Goal: Information Seeking & Learning: Check status

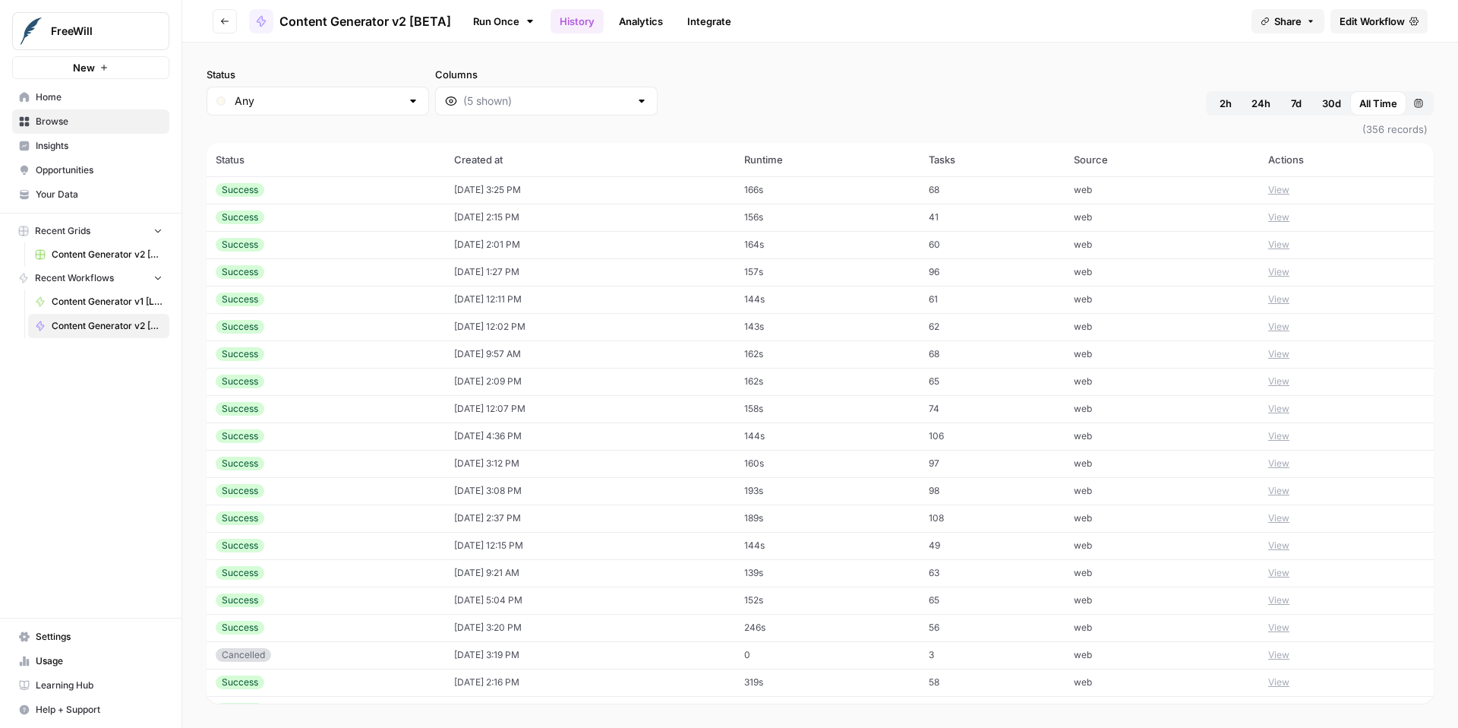
scroll to position [253, 0]
click at [1289, 299] on button "View" at bounding box center [1278, 299] width 21 height 14
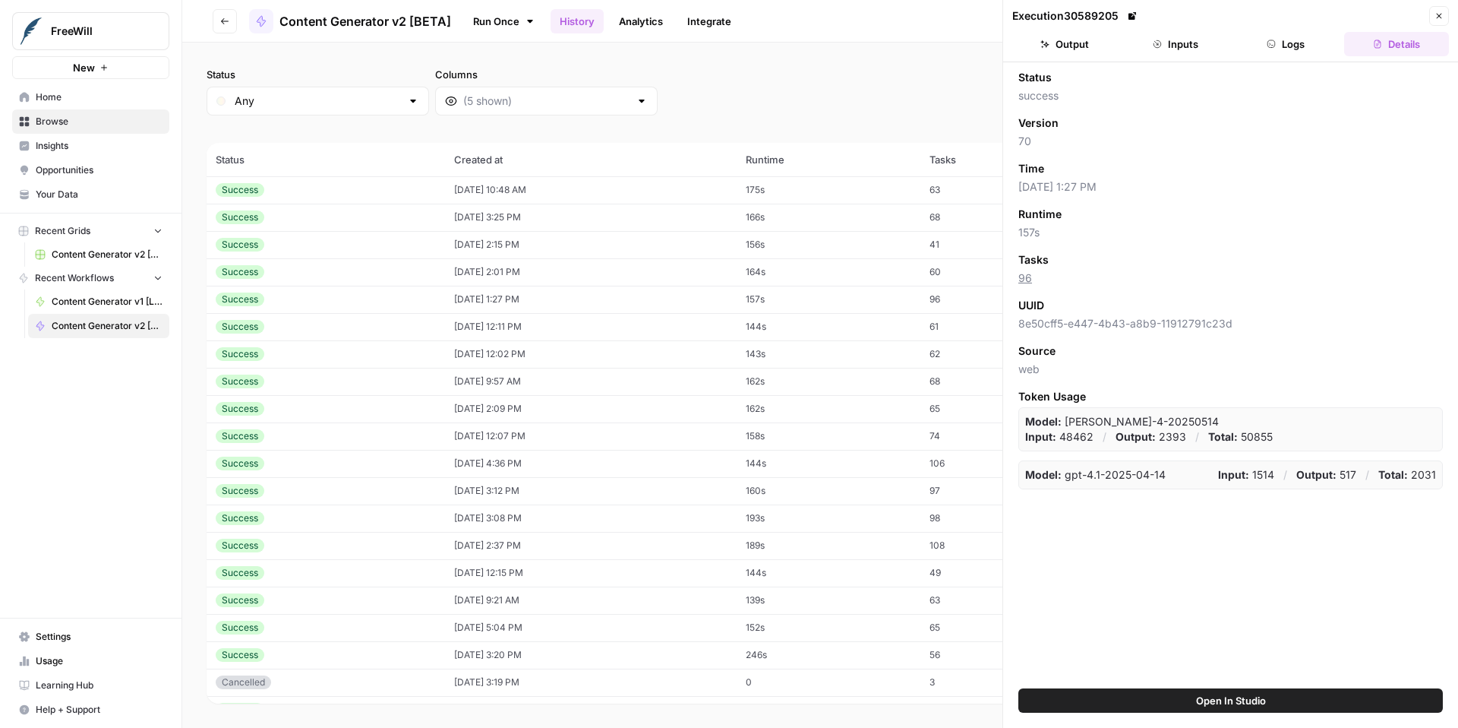
click at [1075, 44] on button "Output" at bounding box center [1064, 44] width 105 height 24
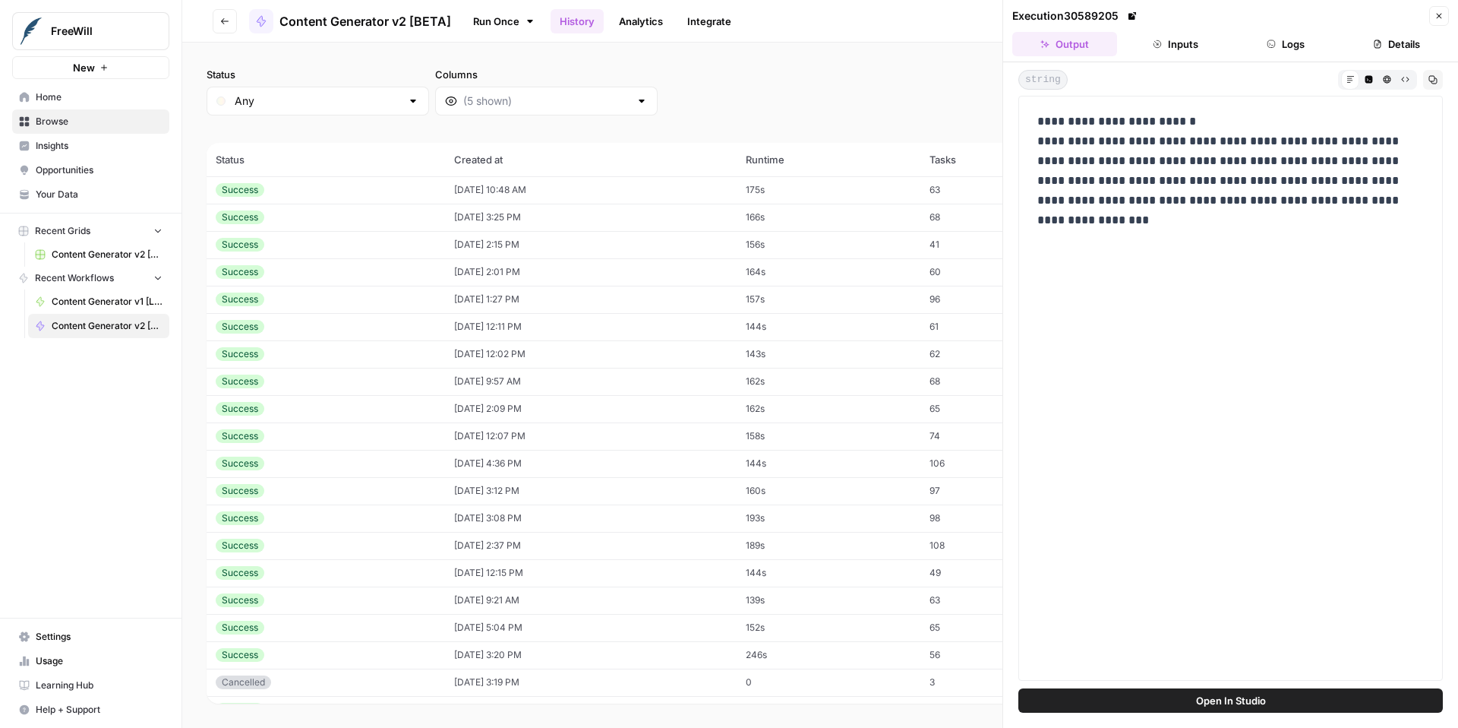
click at [1438, 10] on button "Close" at bounding box center [1439, 16] width 20 height 20
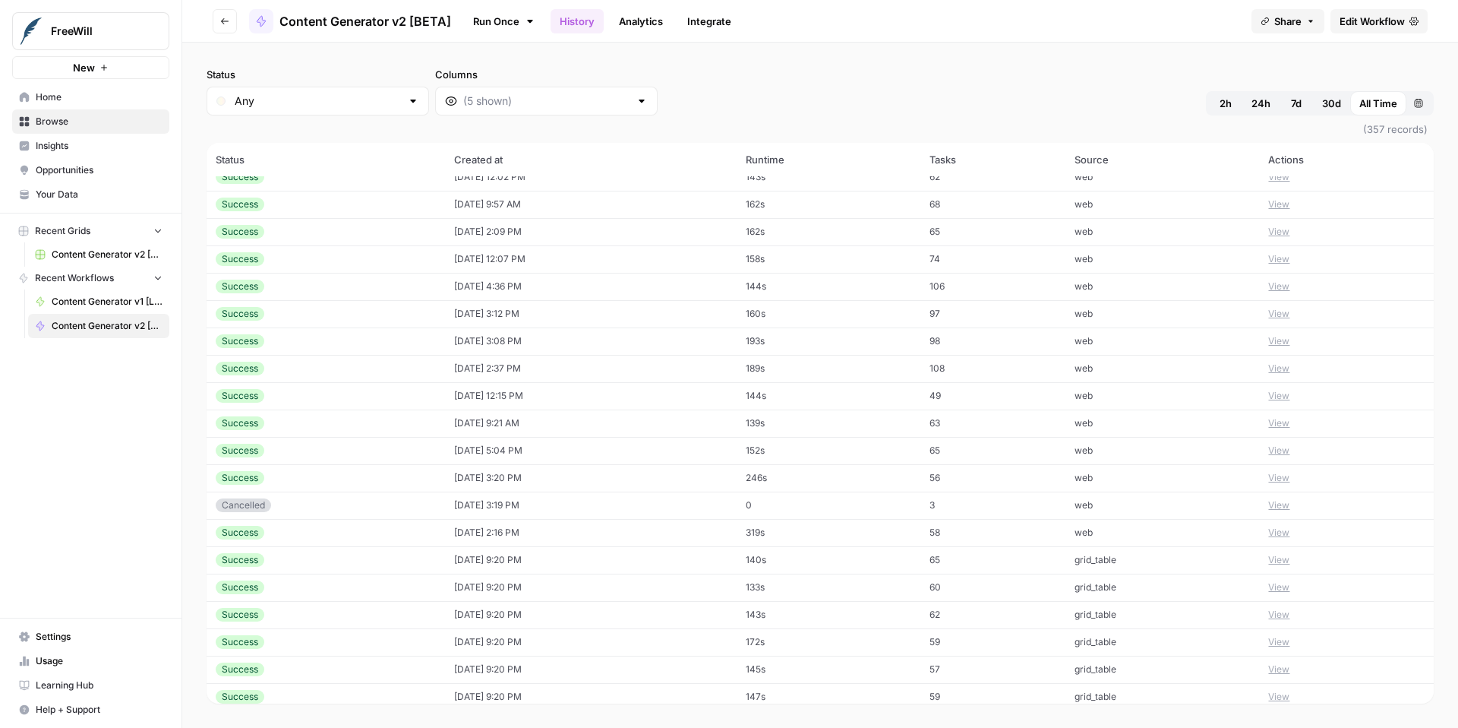
scroll to position [205, 0]
click at [1289, 503] on button "View" at bounding box center [1278, 504] width 21 height 14
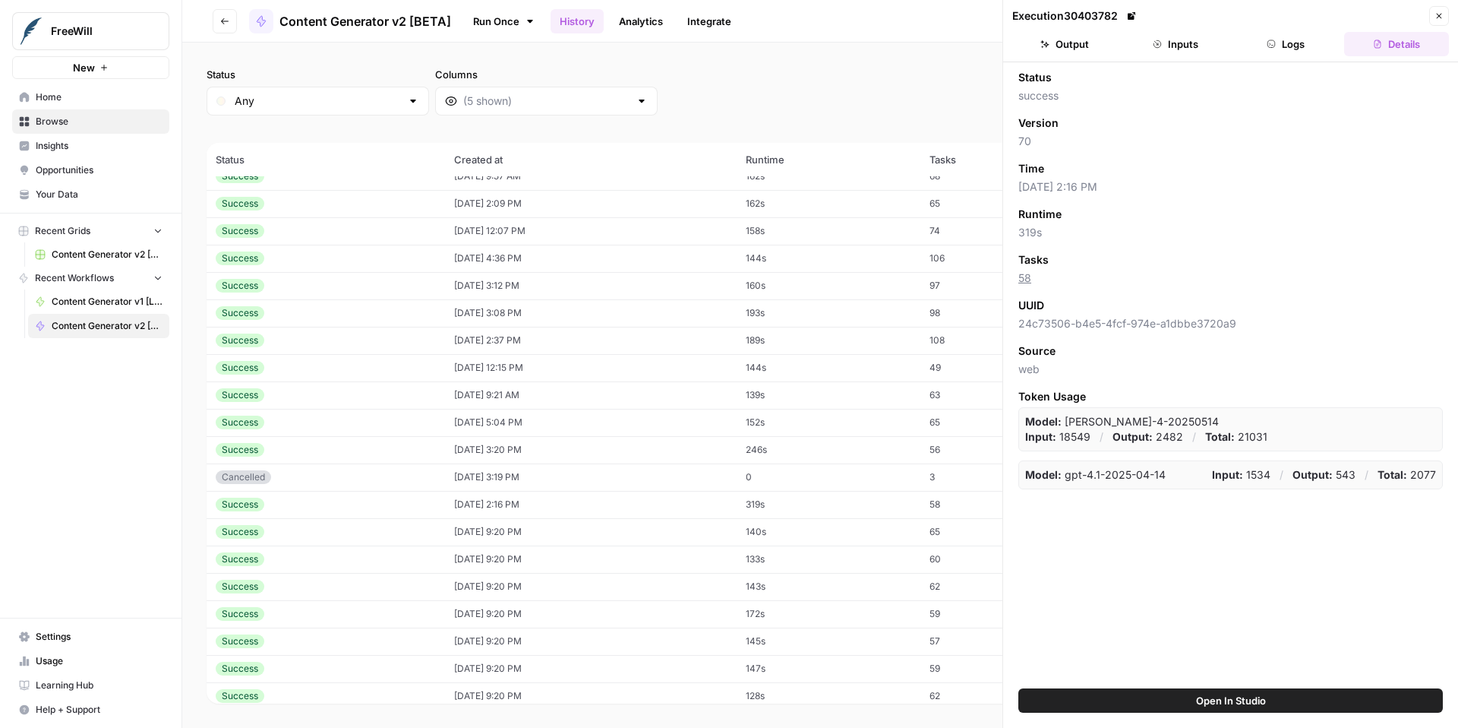
click at [1075, 36] on button "Output" at bounding box center [1064, 44] width 105 height 24
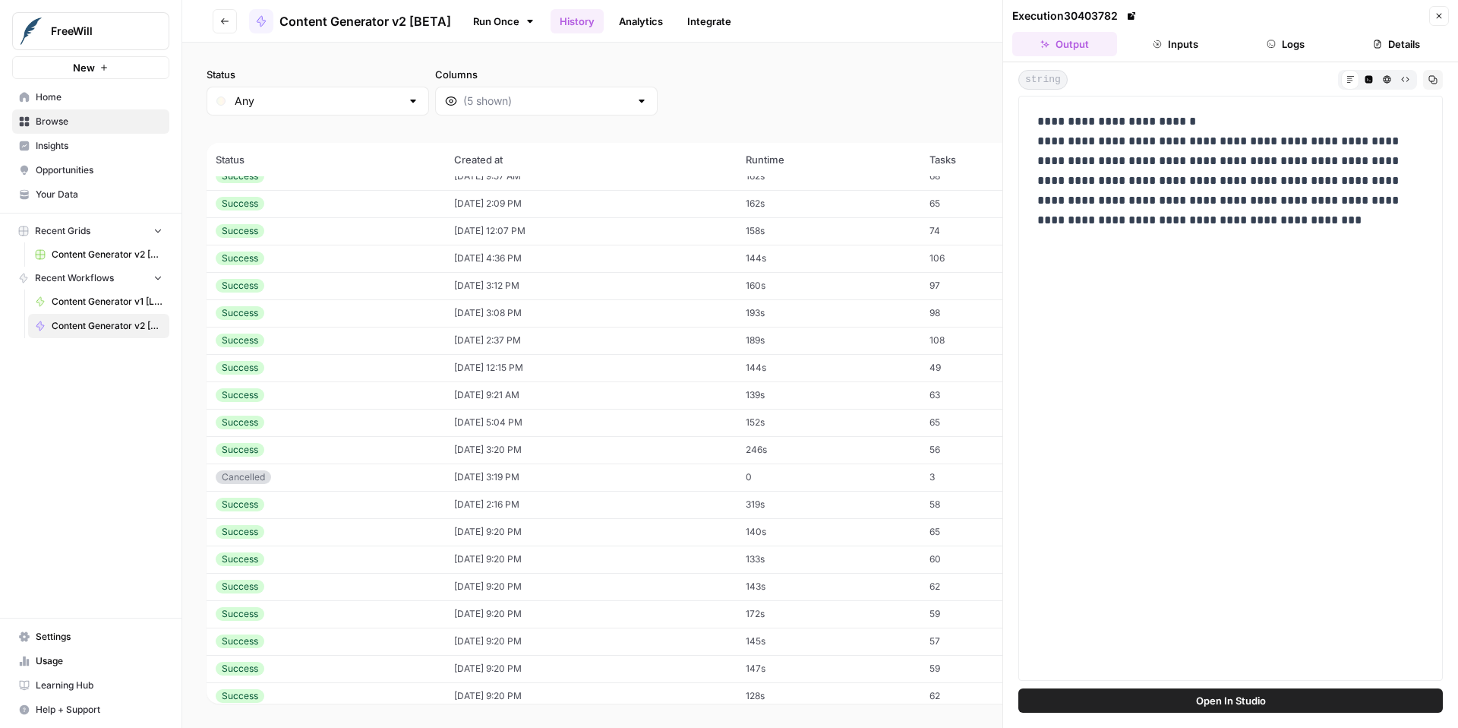
click at [1441, 18] on icon "button" at bounding box center [1439, 15] width 9 height 9
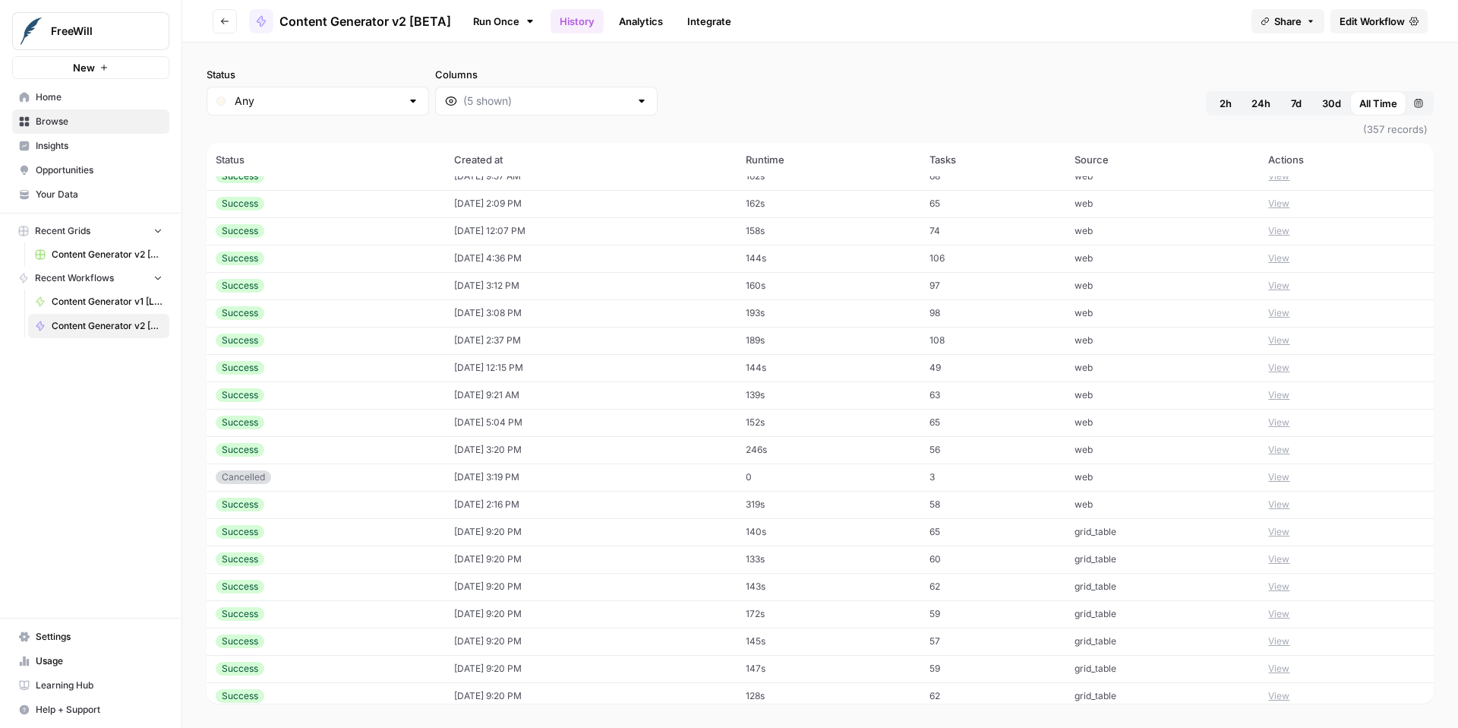
click at [1287, 504] on button "View" at bounding box center [1278, 504] width 21 height 14
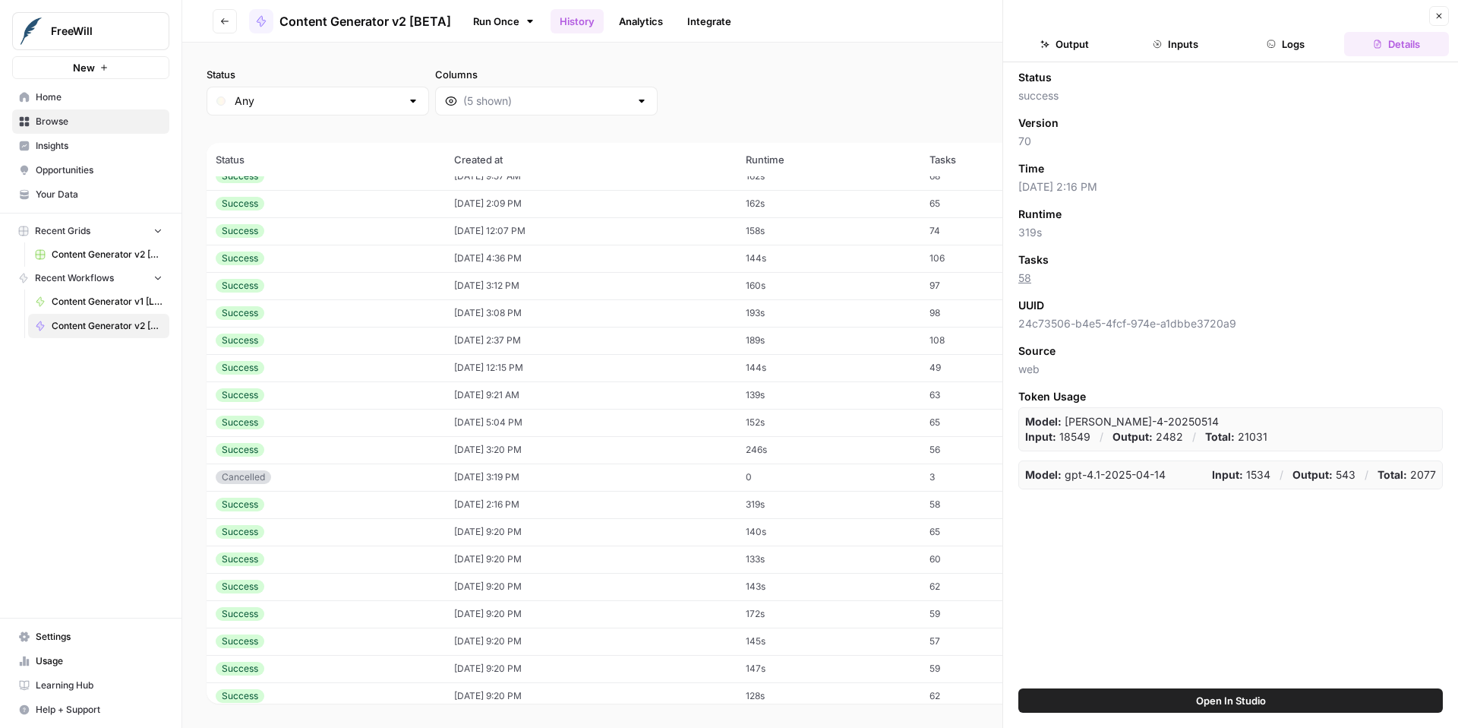
click at [1179, 50] on button "Inputs" at bounding box center [1175, 44] width 105 height 24
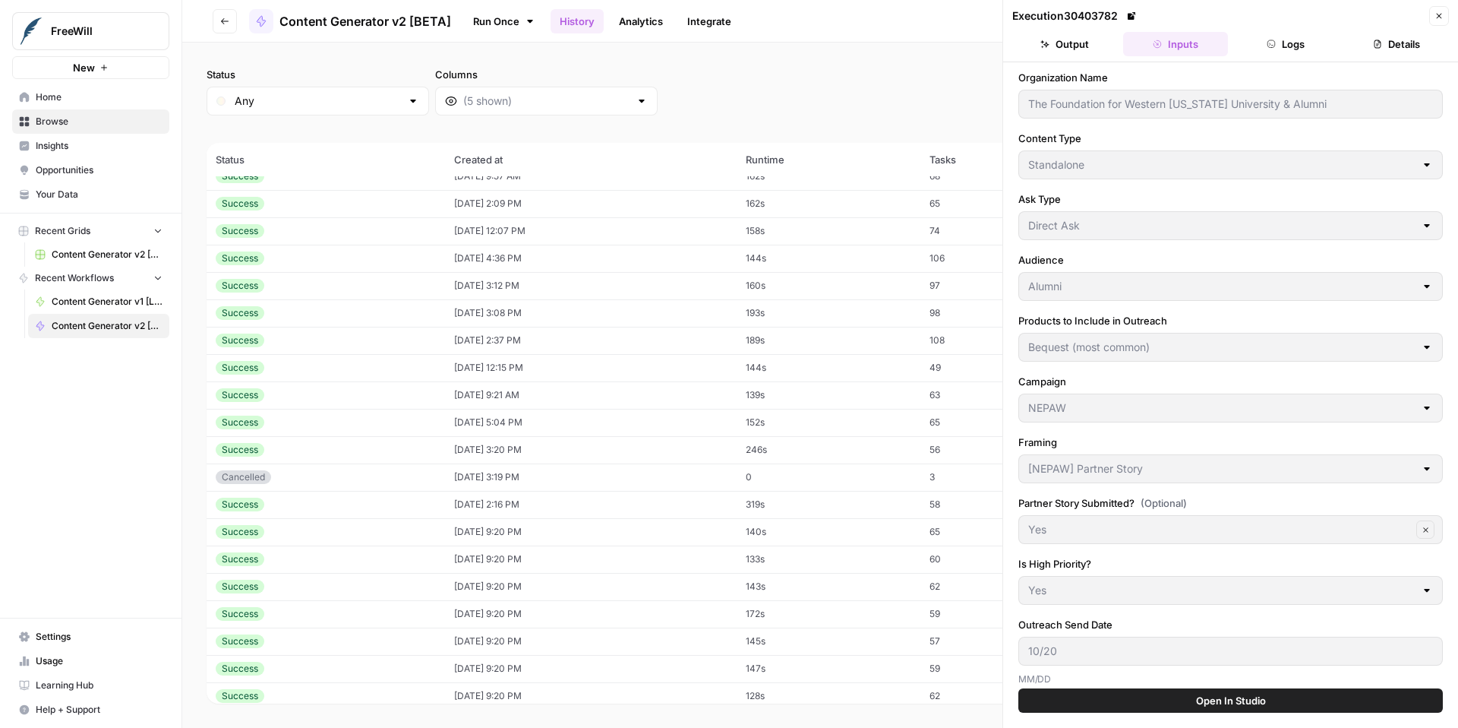
click at [1441, 16] on icon "button" at bounding box center [1439, 15] width 9 height 9
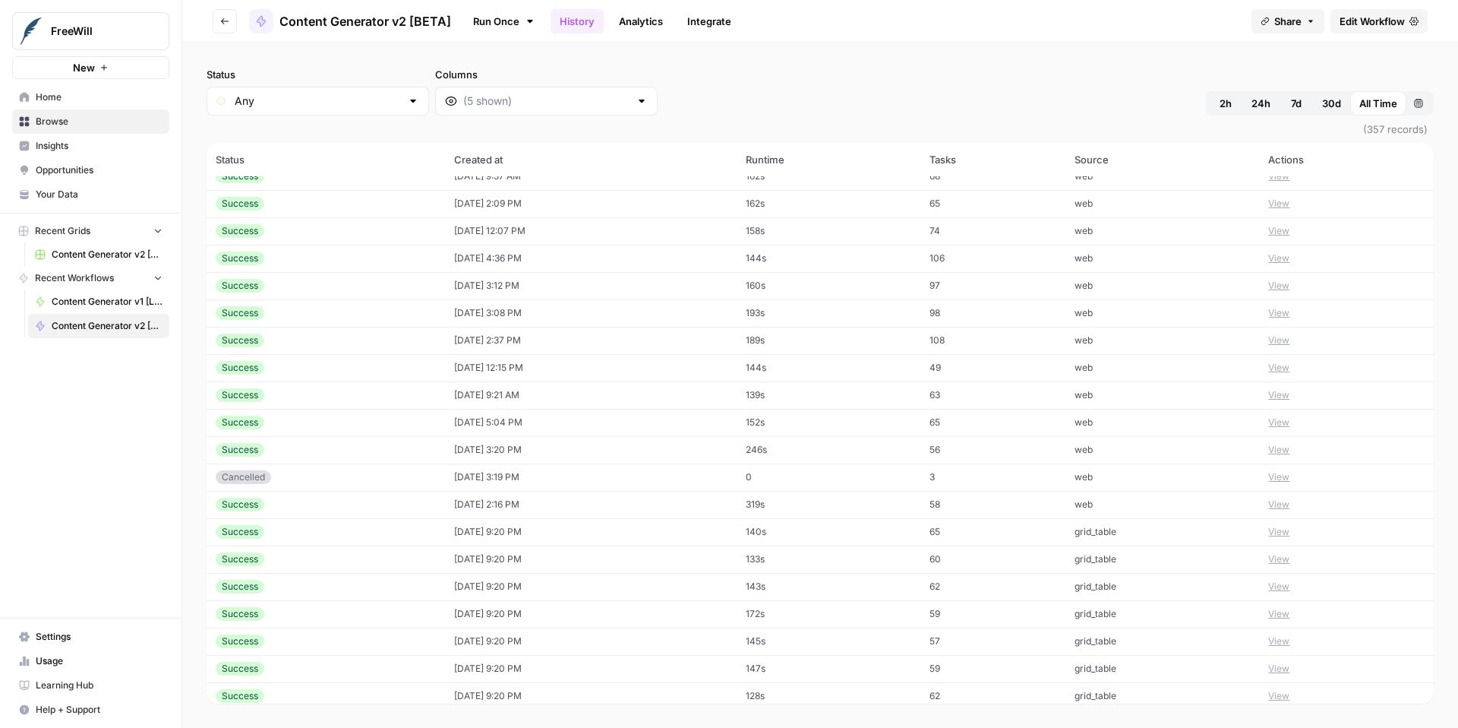
click at [1286, 476] on button "View" at bounding box center [1278, 477] width 21 height 14
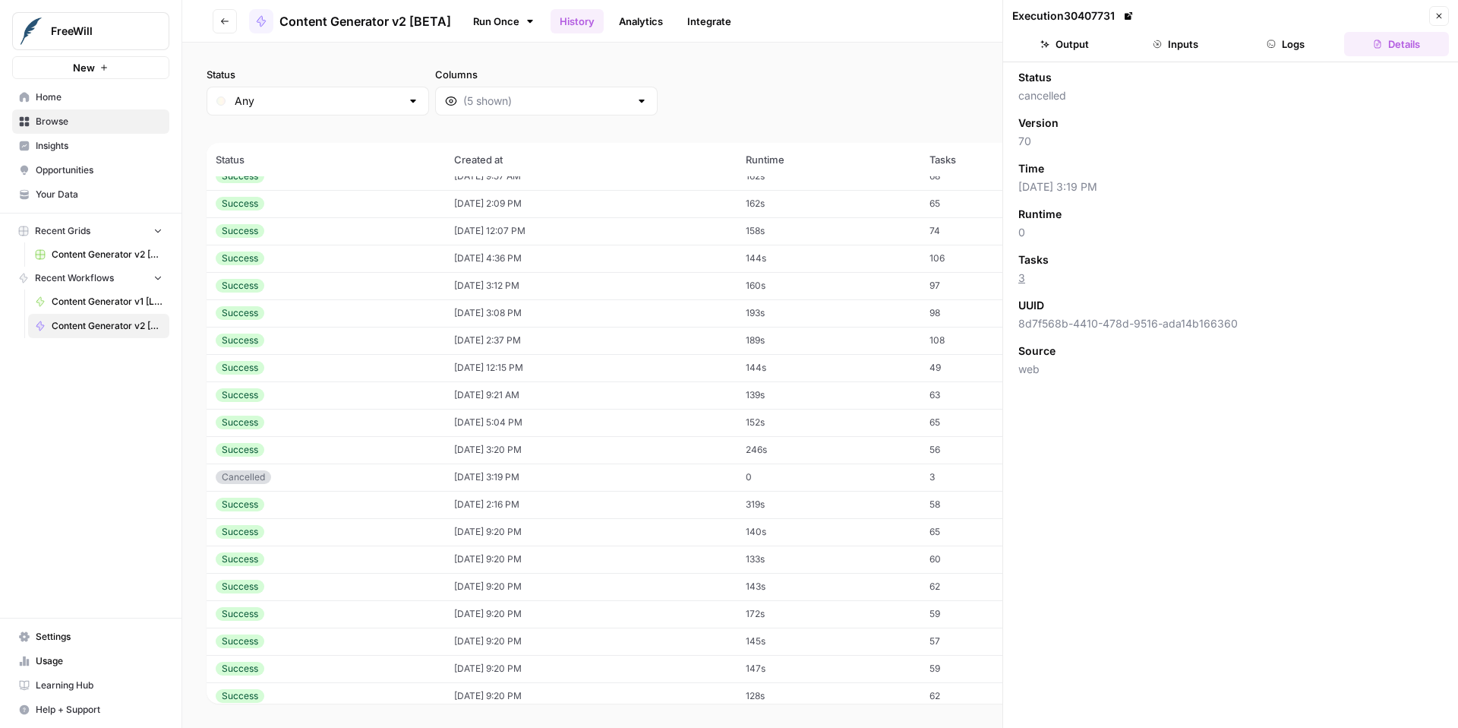
click at [1441, 11] on icon "button" at bounding box center [1439, 15] width 9 height 9
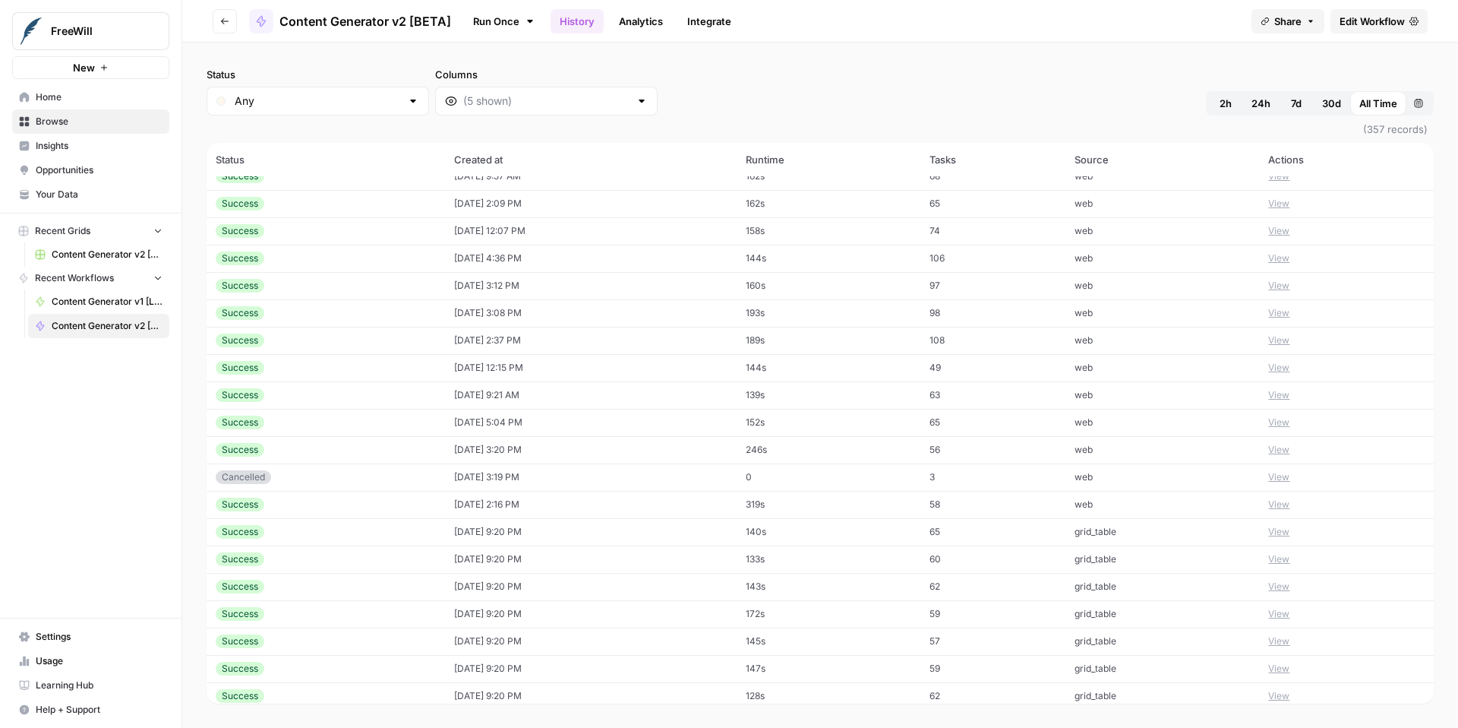
click at [1247, 478] on td "web" at bounding box center [1162, 476] width 194 height 27
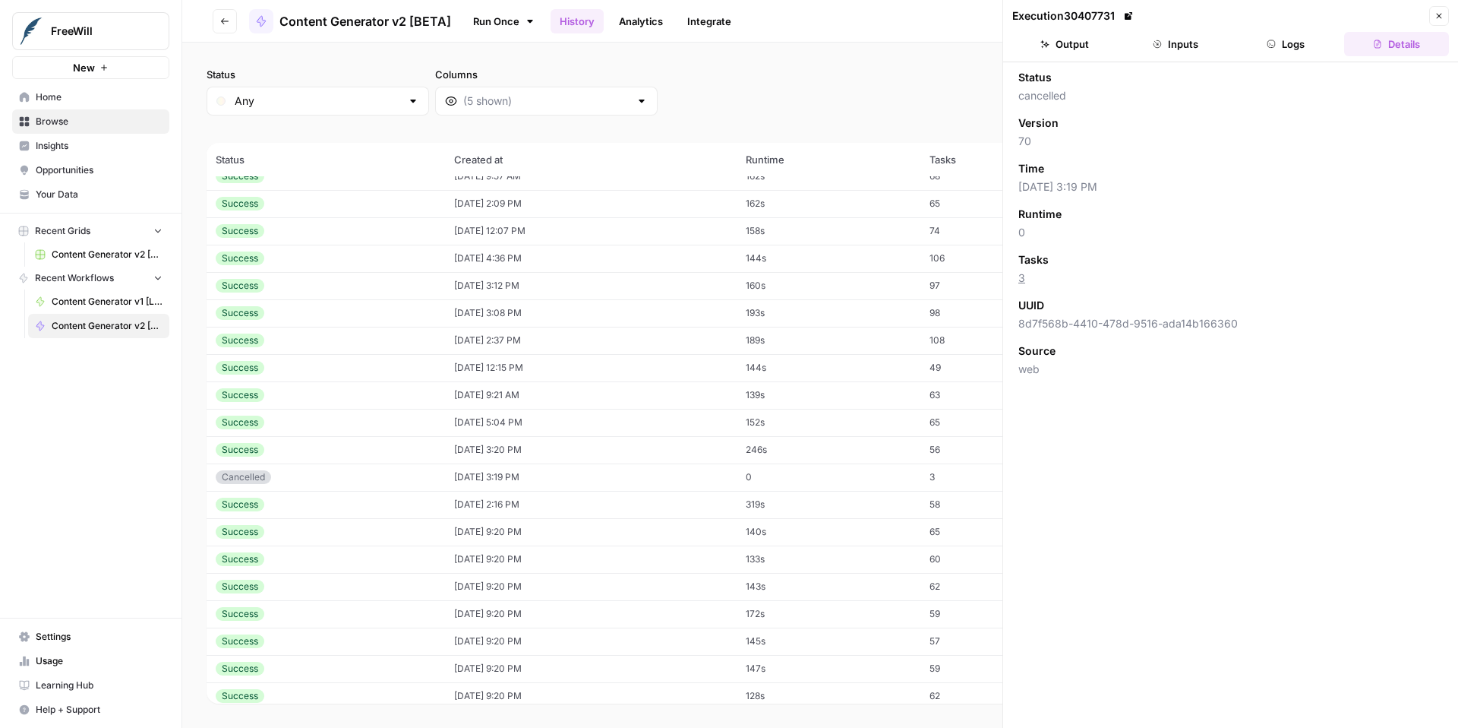
click at [1435, 17] on icon "button" at bounding box center [1439, 15] width 9 height 9
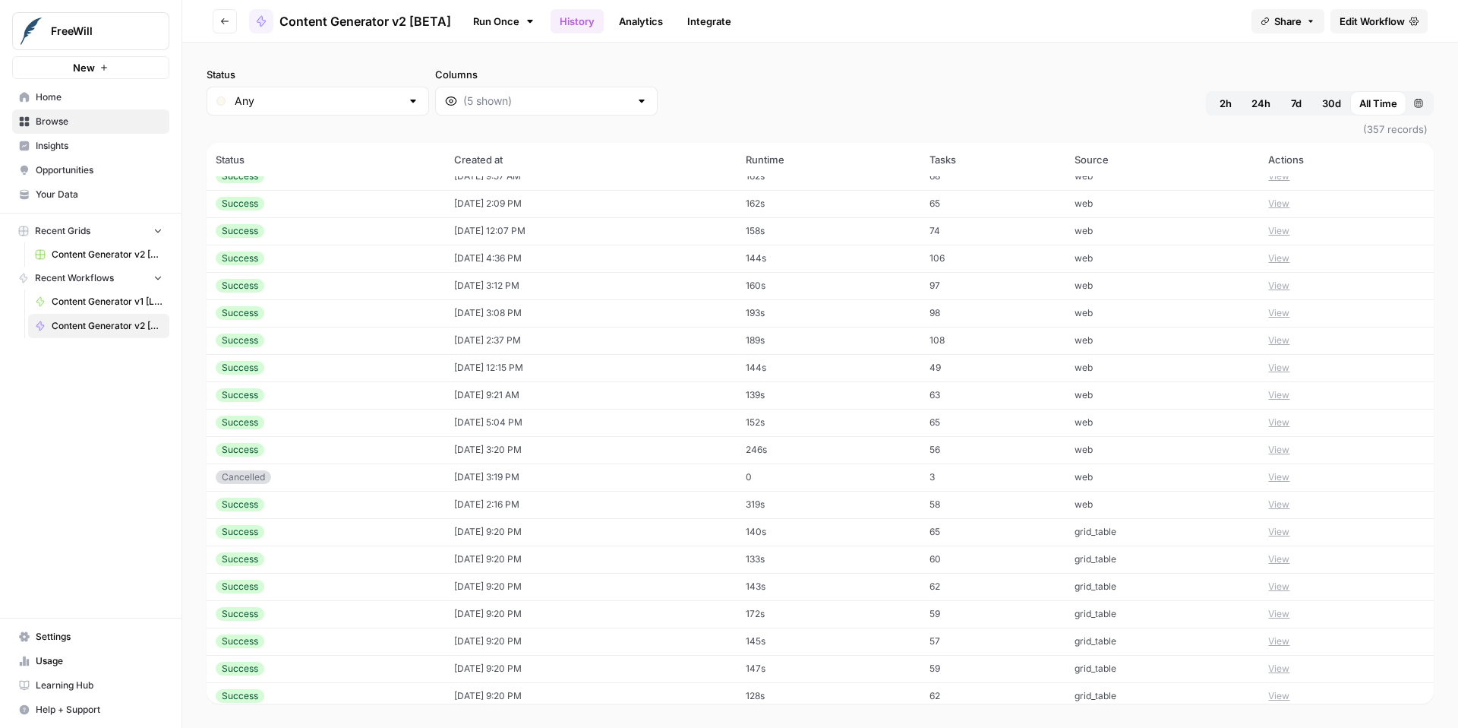
click at [1286, 449] on button "View" at bounding box center [1278, 450] width 21 height 14
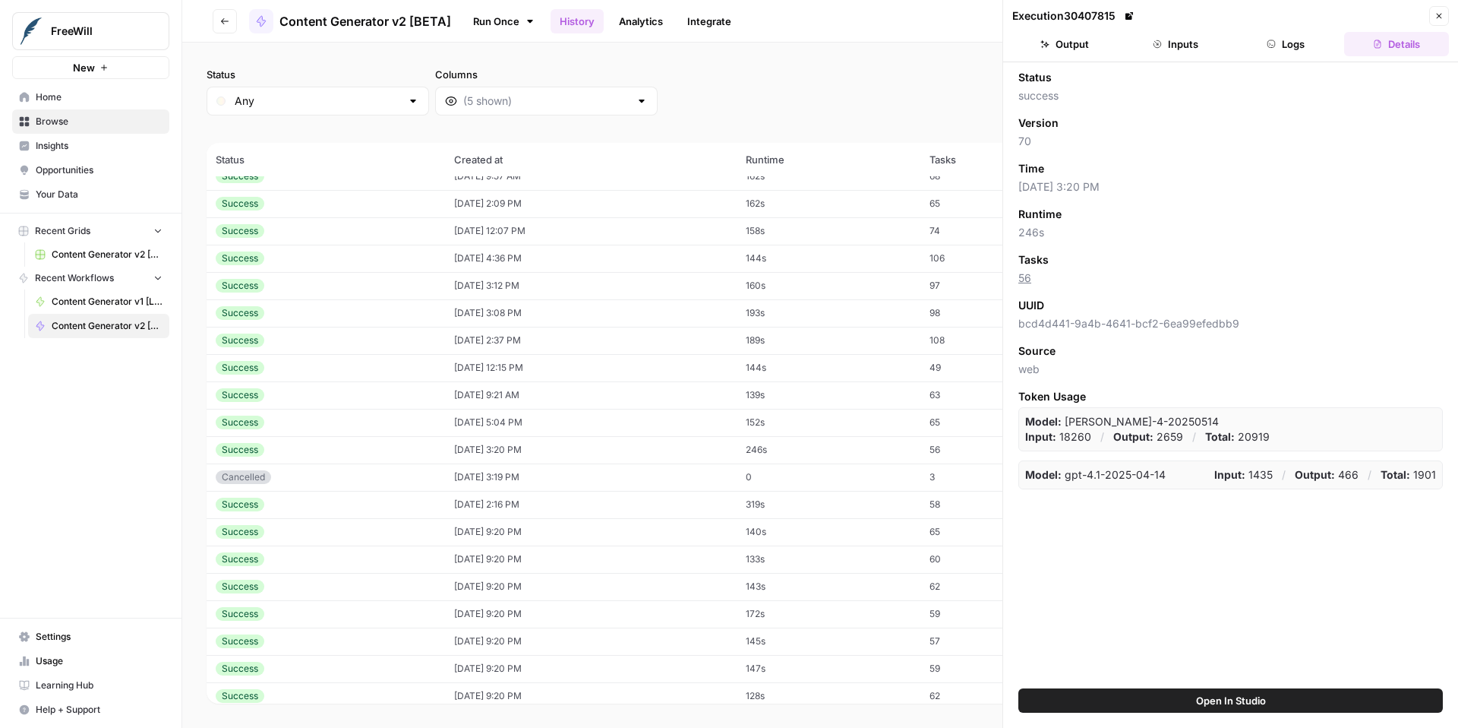
click at [1081, 51] on button "Output" at bounding box center [1064, 44] width 105 height 24
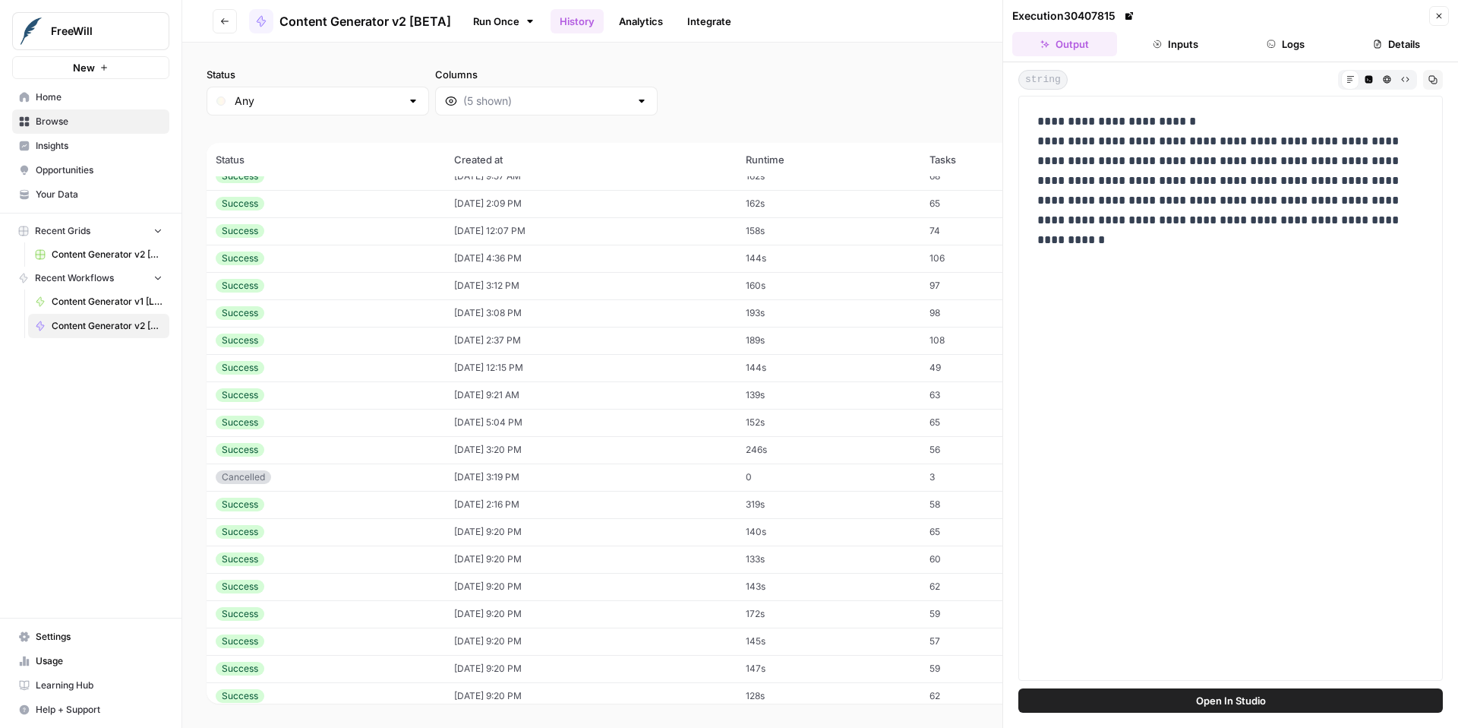
click at [1447, 14] on button "Close" at bounding box center [1439, 16] width 20 height 20
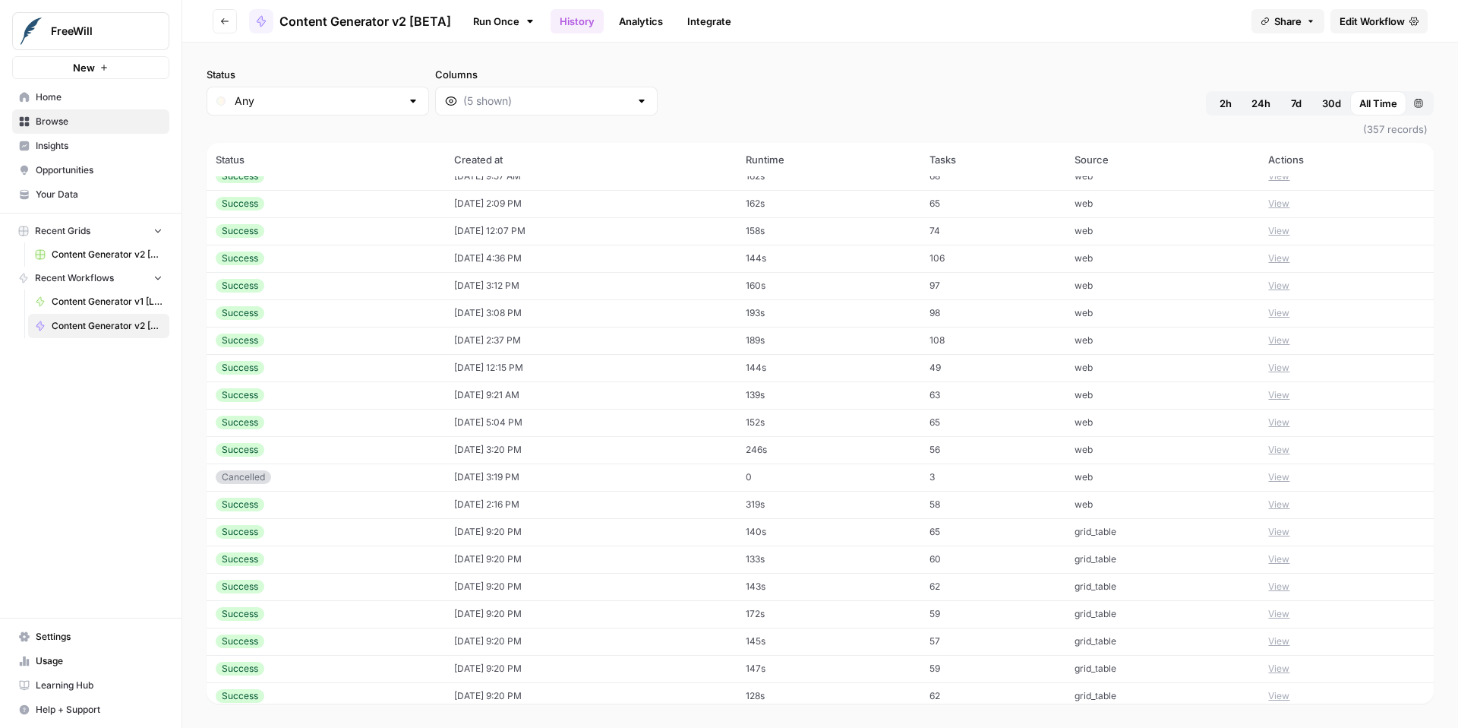
click at [1289, 451] on button "View" at bounding box center [1278, 450] width 21 height 14
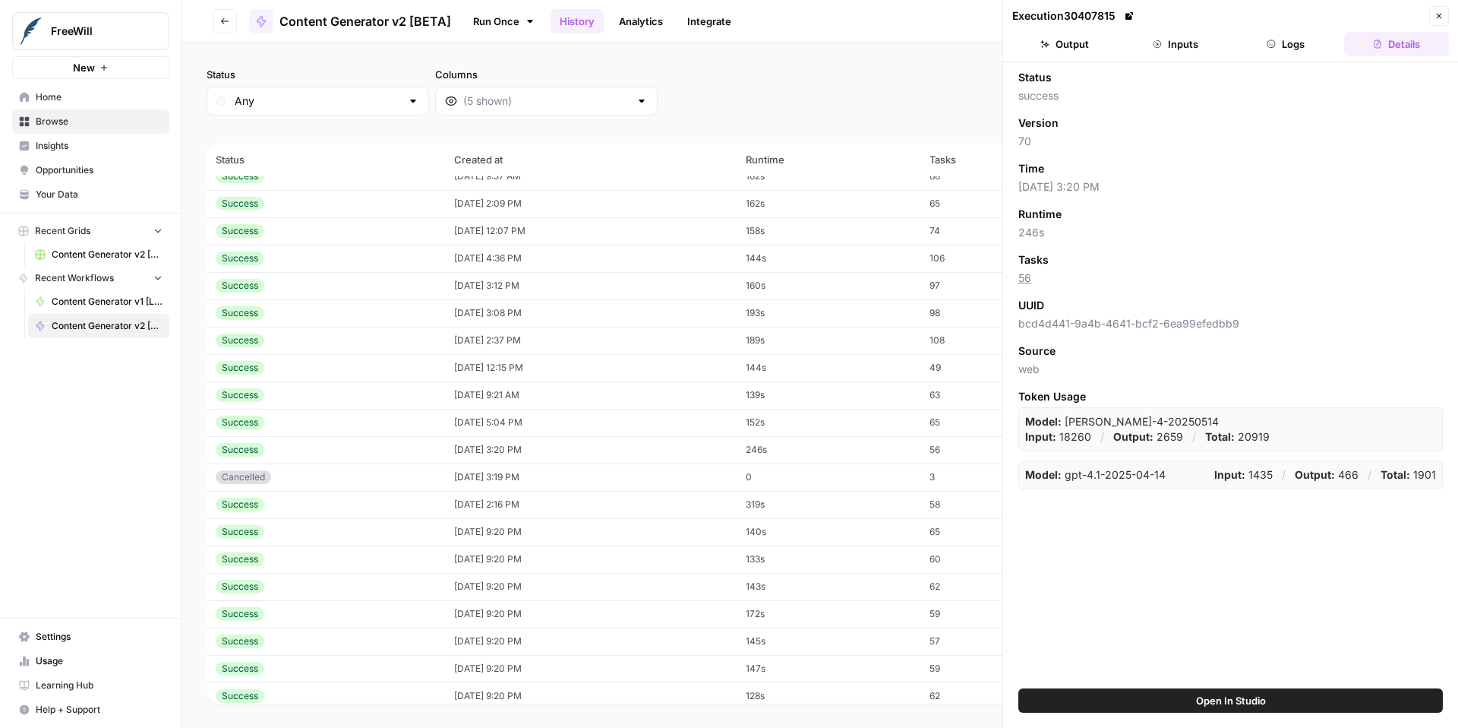
click at [1157, 38] on button "Inputs" at bounding box center [1175, 44] width 105 height 24
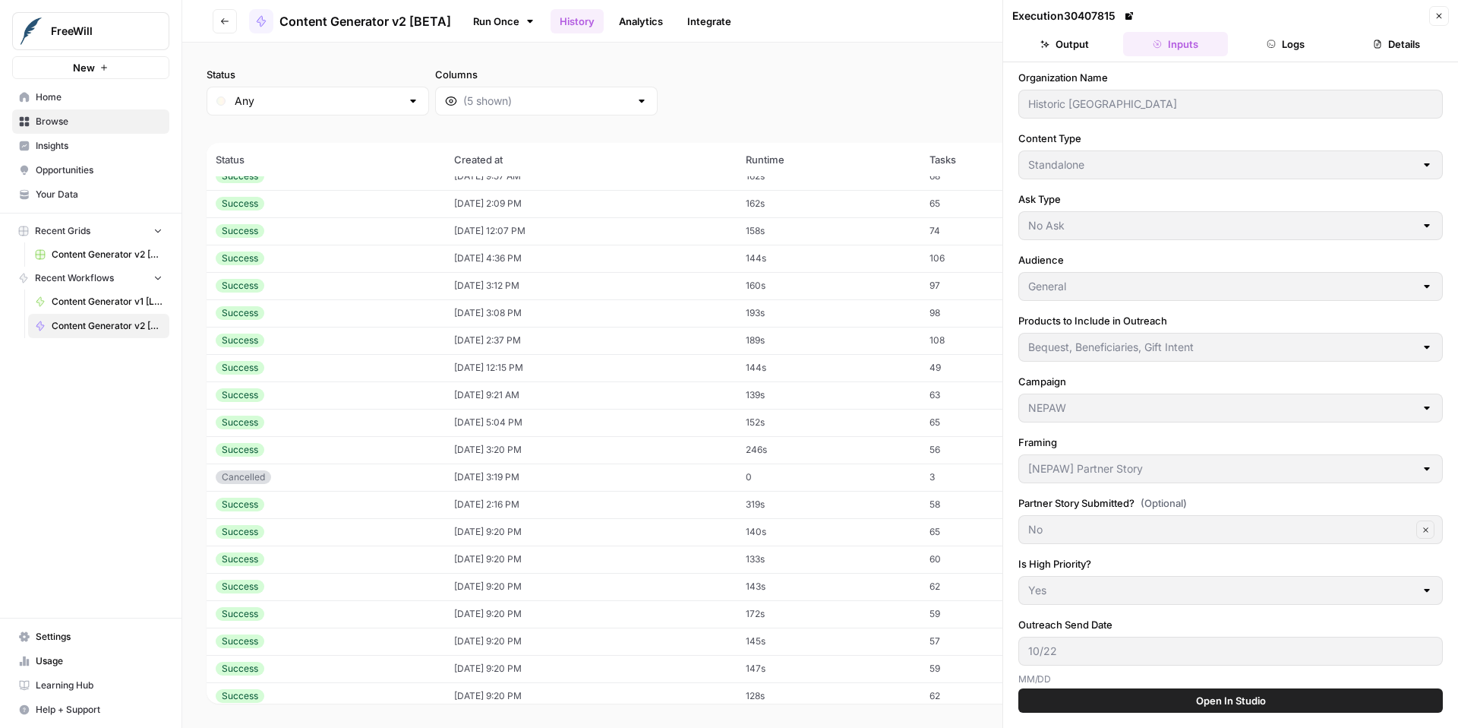
click at [1441, 14] on icon "button" at bounding box center [1439, 15] width 9 height 9
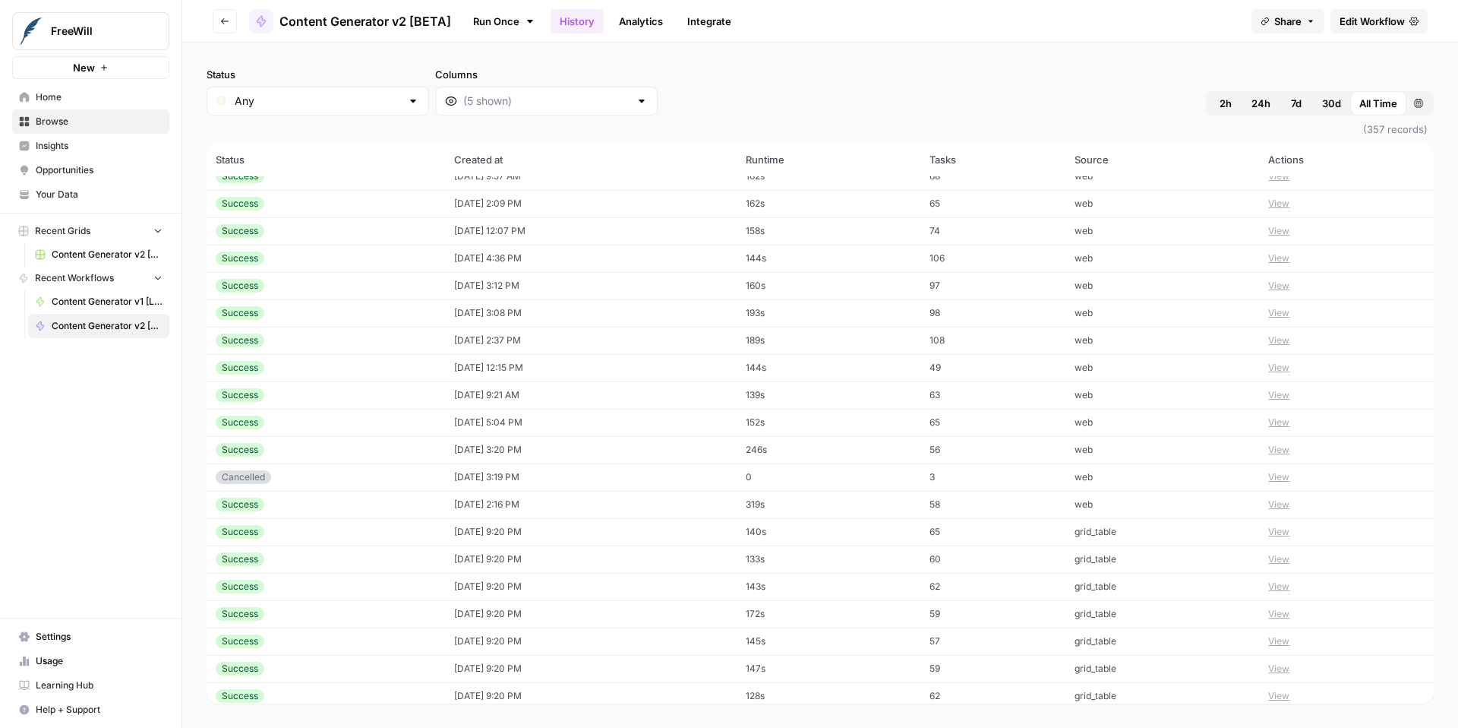
click at [1339, 425] on td "View" at bounding box center [1346, 422] width 175 height 27
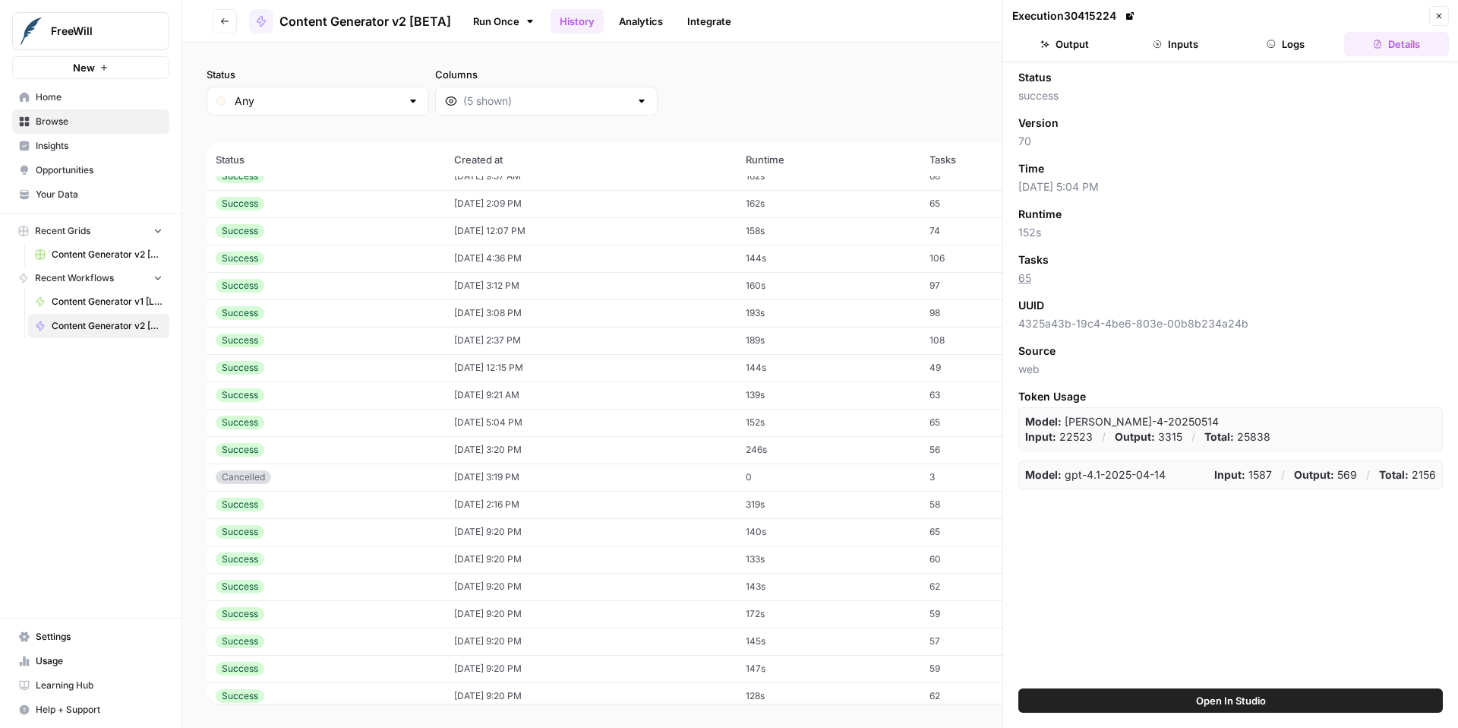
click at [1203, 50] on button "Inputs" at bounding box center [1175, 44] width 105 height 24
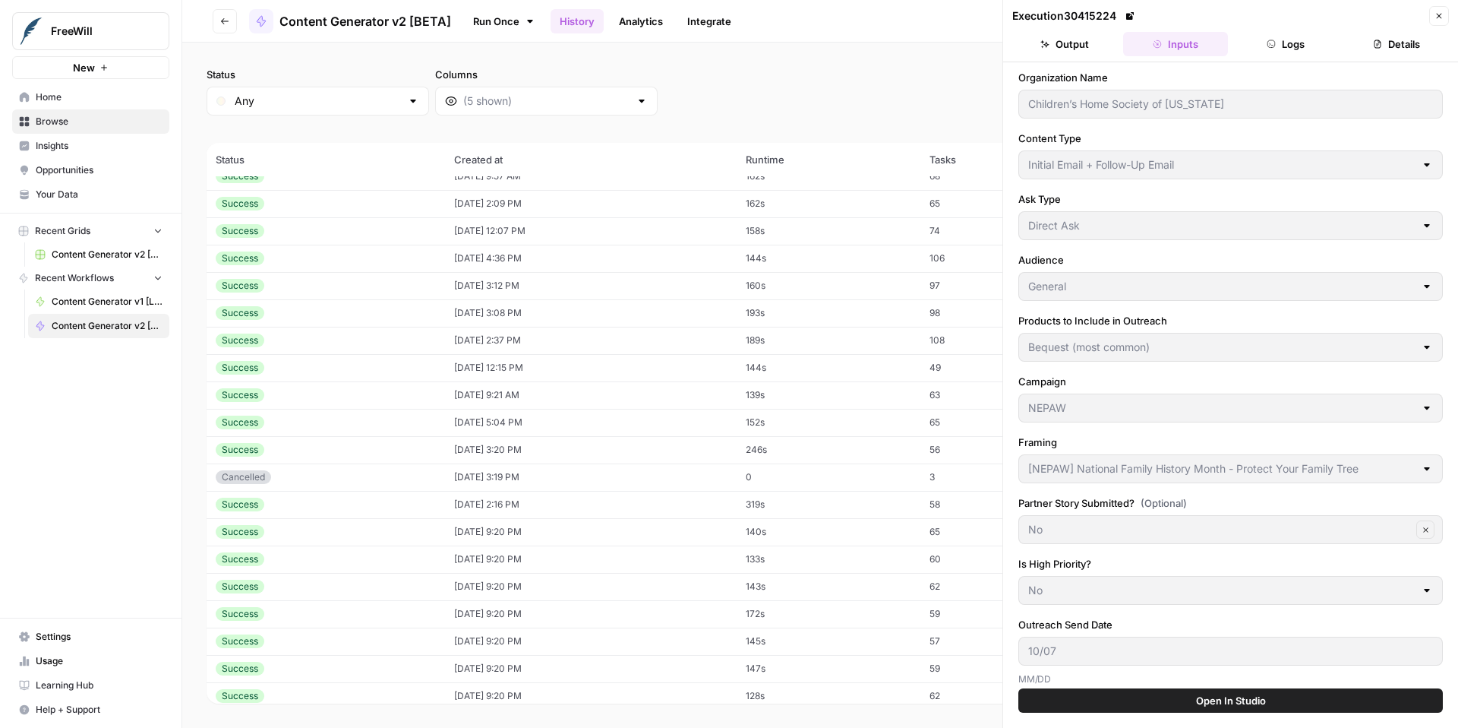
click at [1438, 14] on icon "button" at bounding box center [1439, 16] width 5 height 5
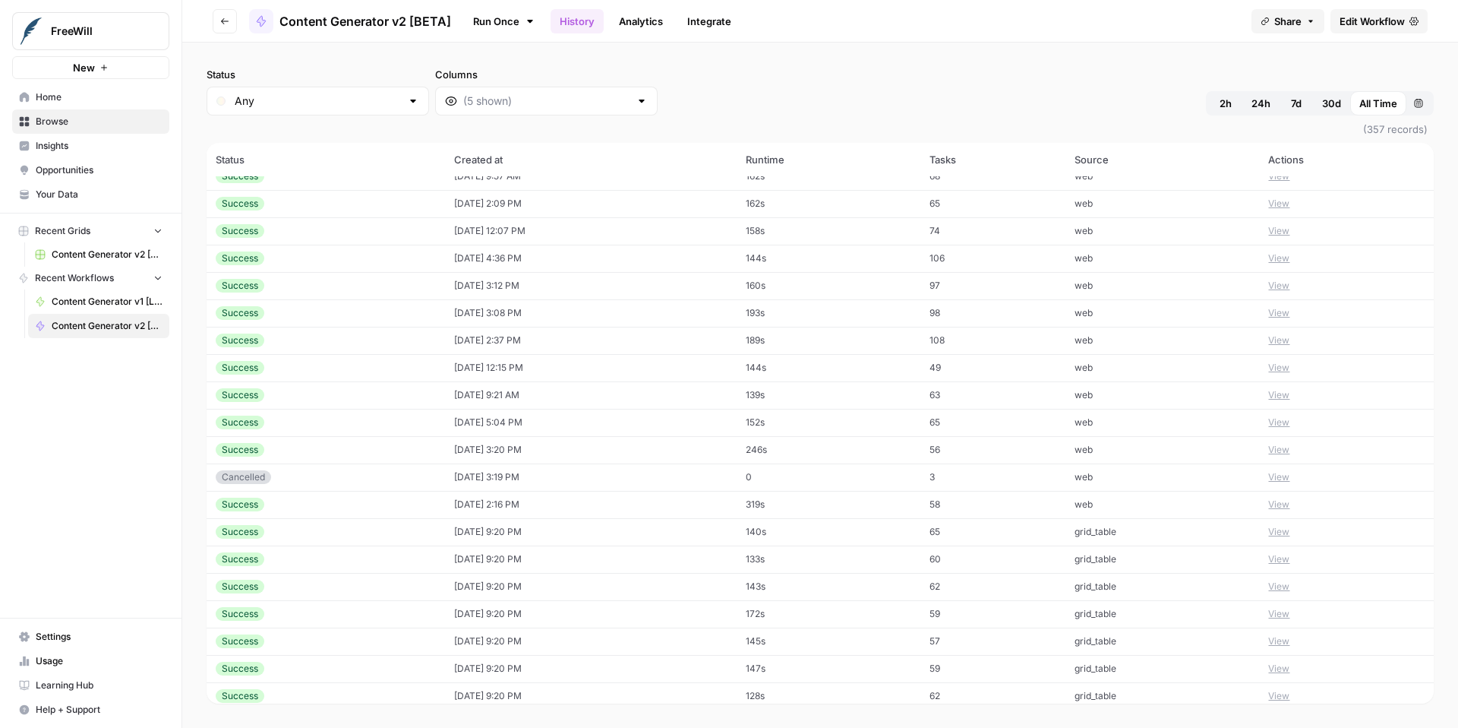
click at [1287, 397] on button "View" at bounding box center [1278, 395] width 21 height 14
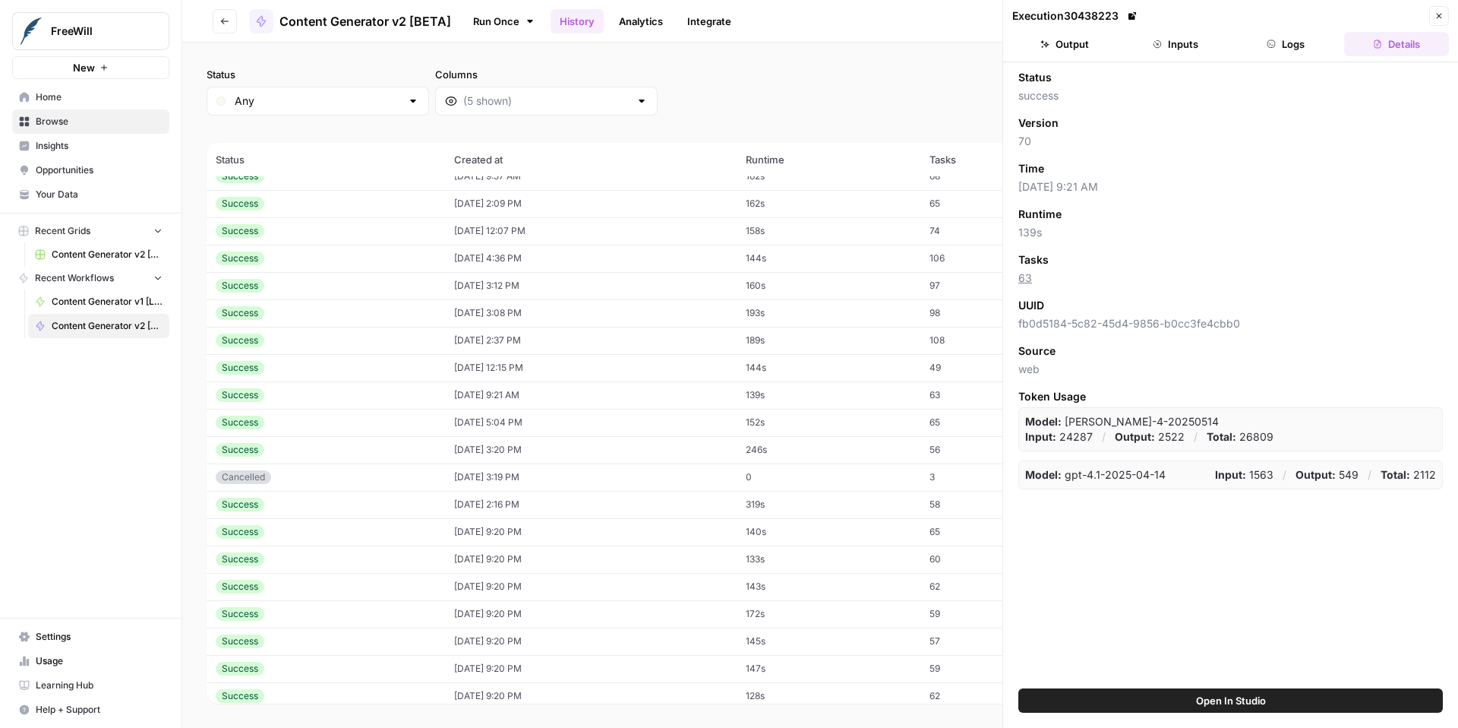
click at [1172, 34] on button "Inputs" at bounding box center [1175, 44] width 105 height 24
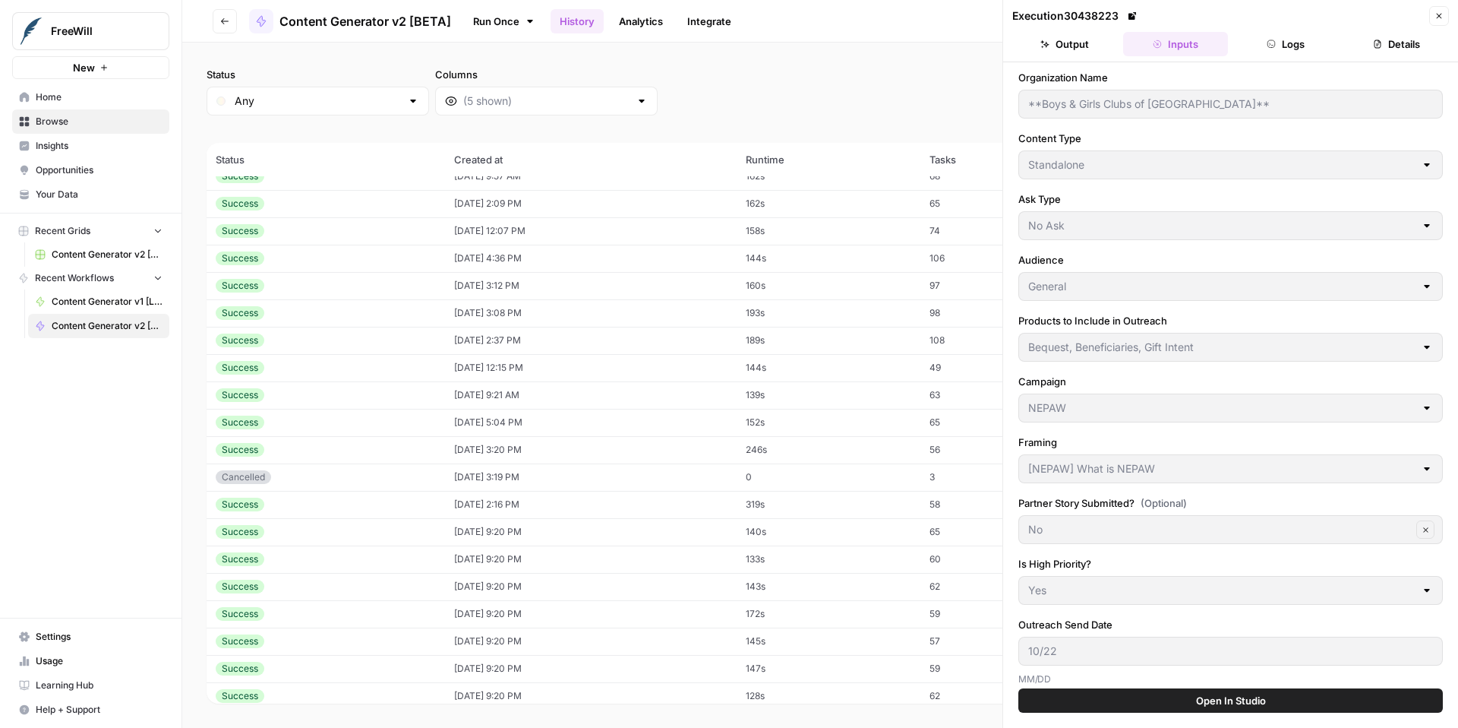
click at [1444, 19] on button "Close" at bounding box center [1439, 16] width 20 height 20
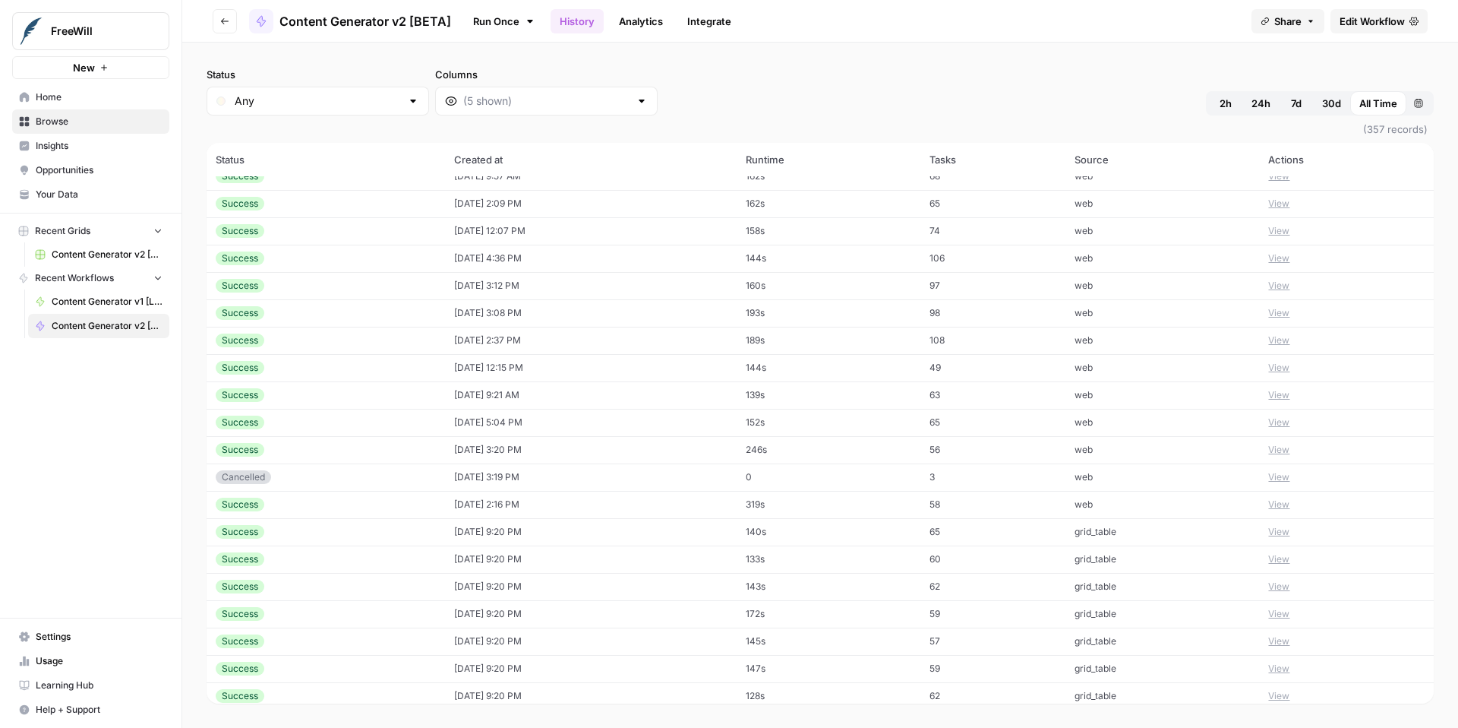
click at [636, 99] on div at bounding box center [642, 100] width 12 height 15
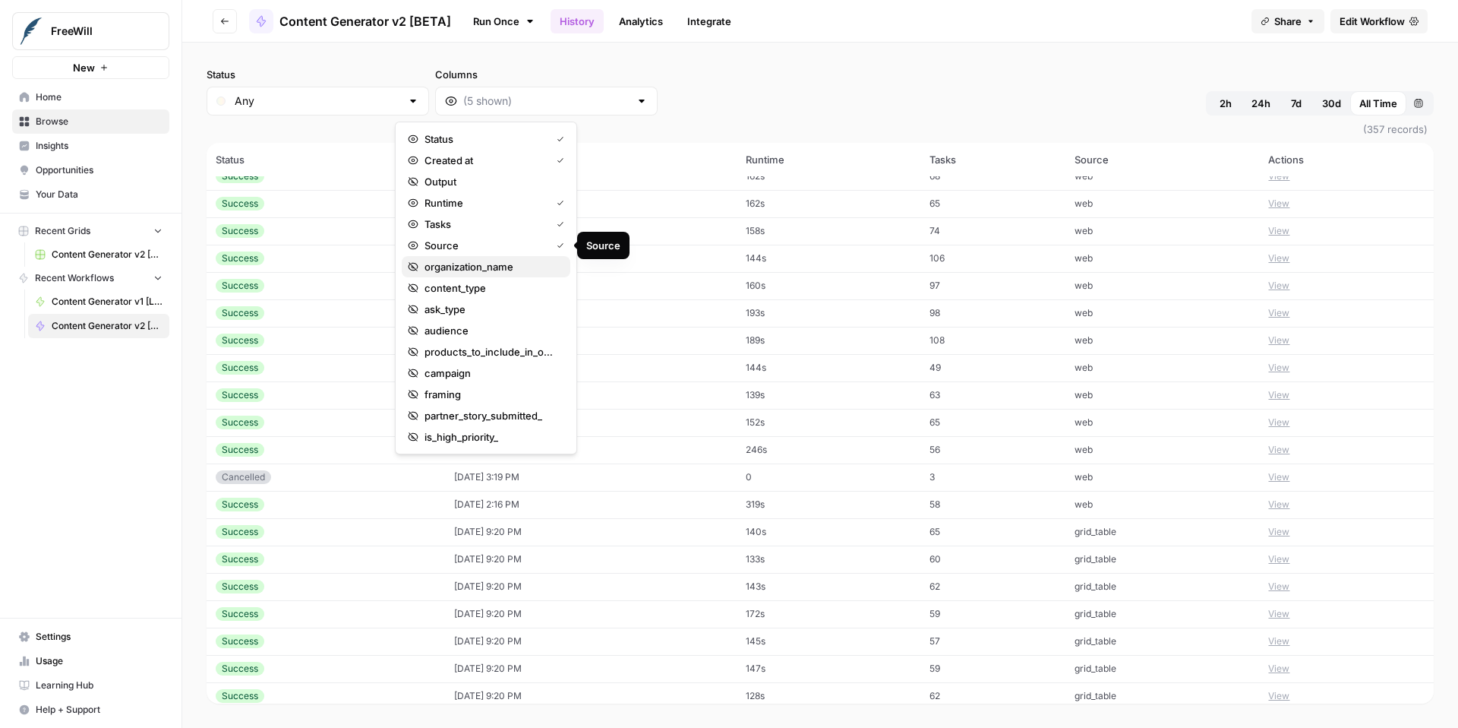
click at [513, 264] on span "organization_name" at bounding box center [492, 266] width 134 height 15
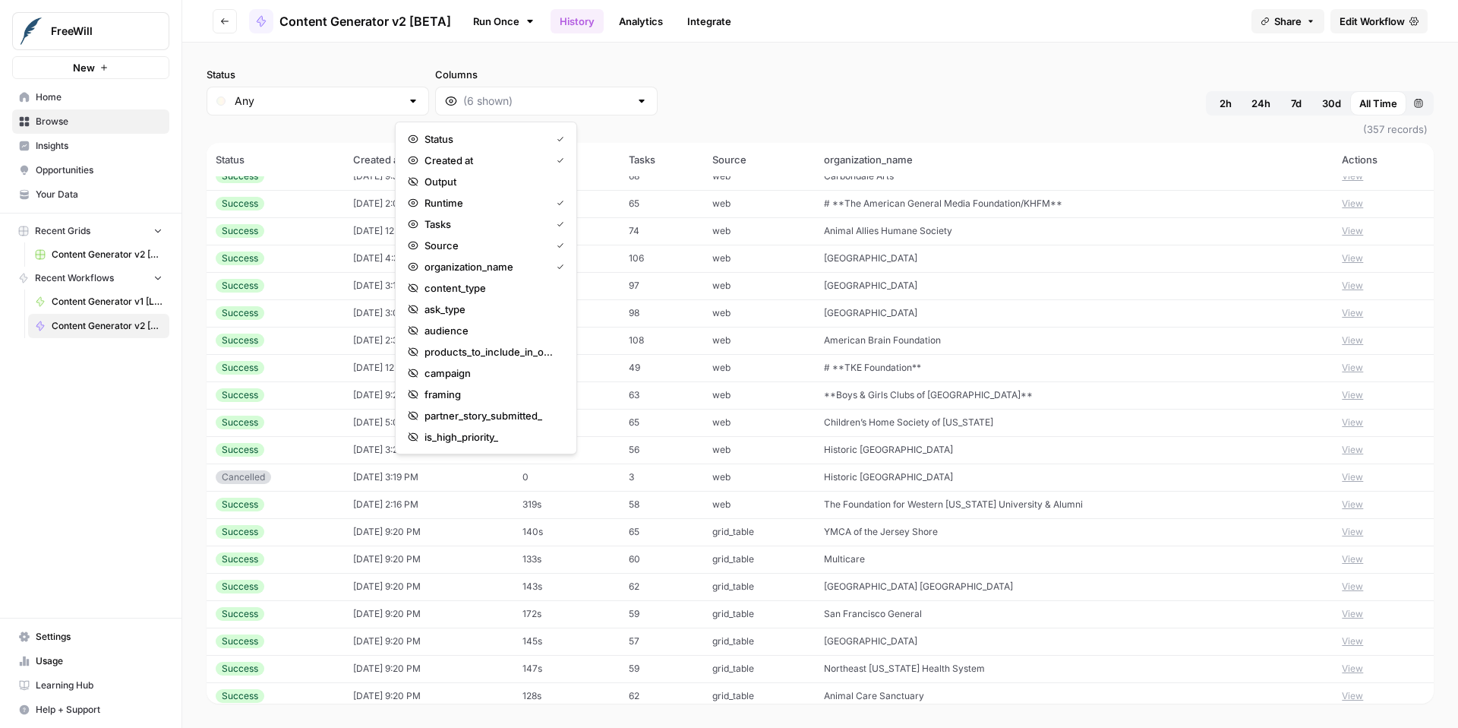
click at [1053, 59] on div "Status Any Columns 2h 24h 7d 30d All Time Custom range (357 records) Status Cre…" at bounding box center [820, 385] width 1276 height 685
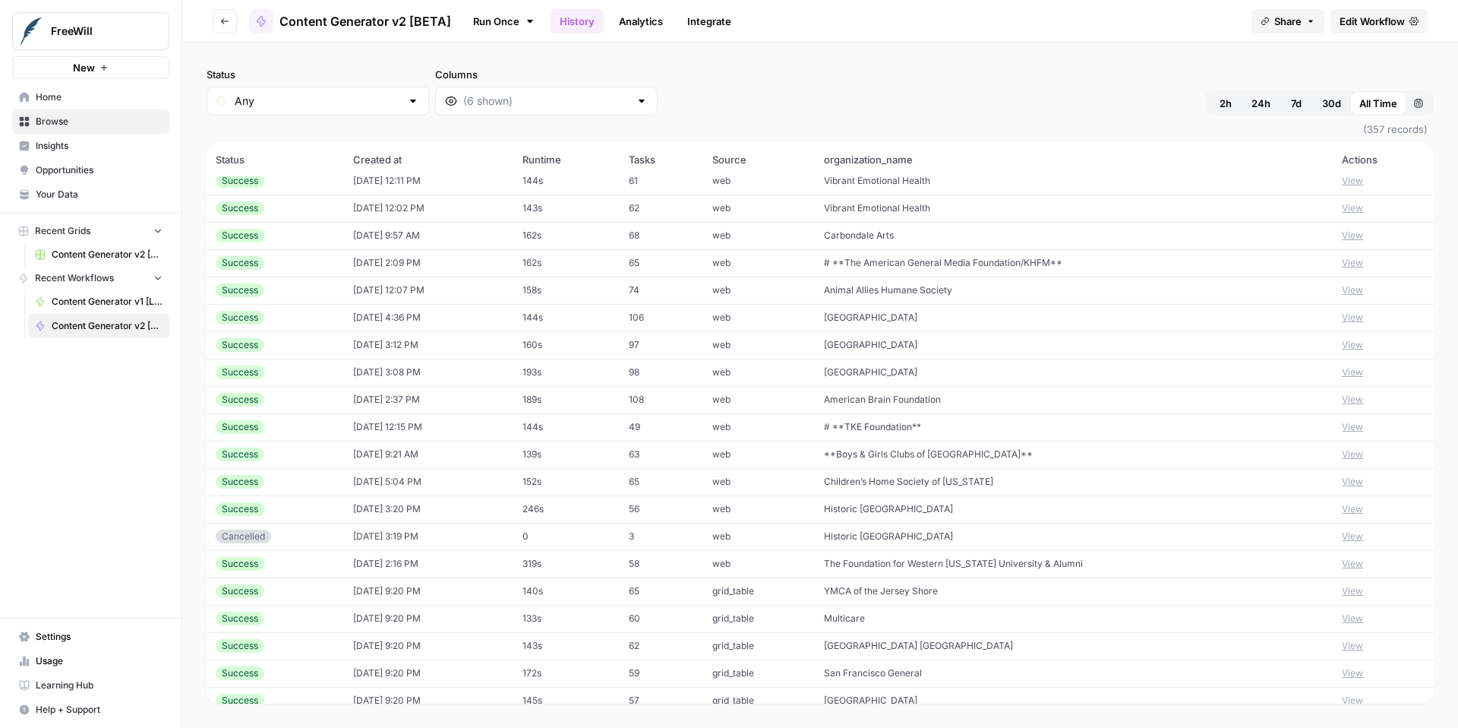
scroll to position [143, 0]
click at [444, 88] on div at bounding box center [546, 101] width 223 height 29
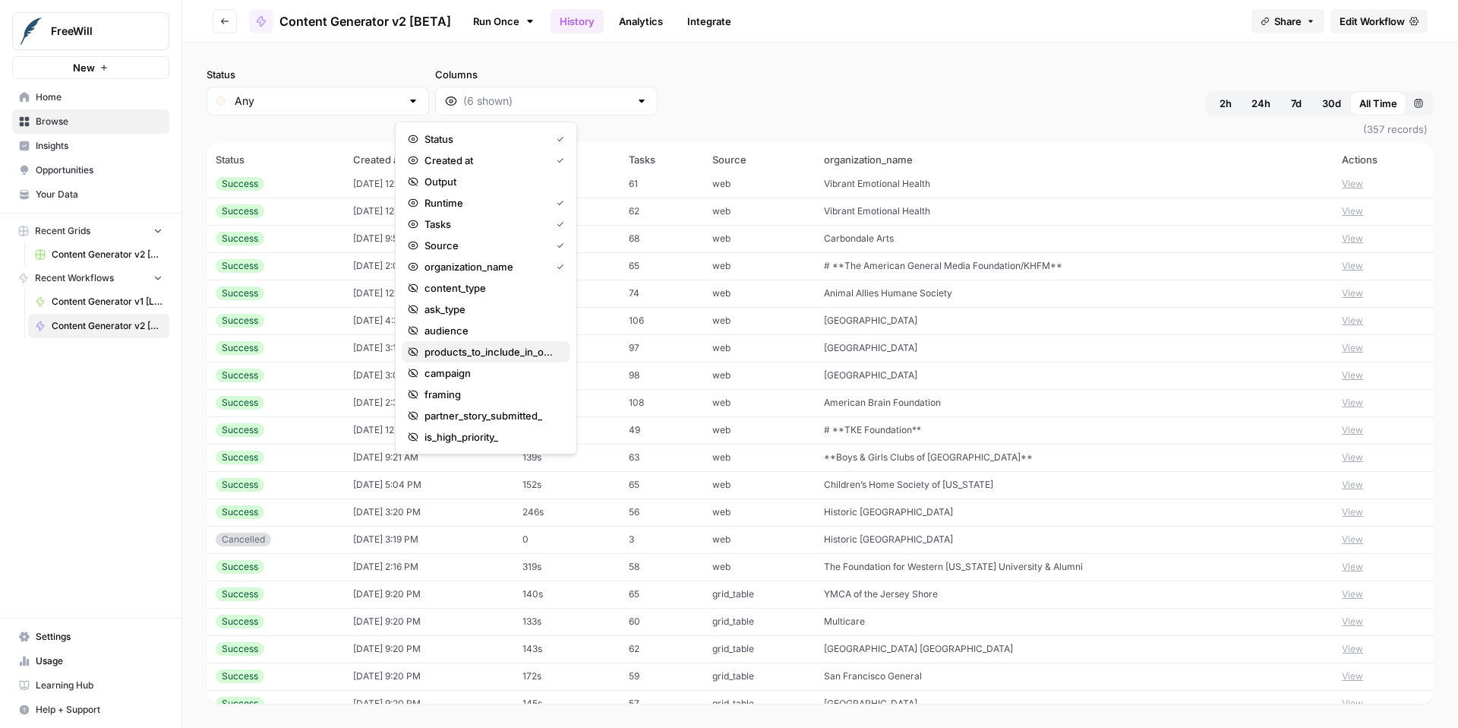
click at [495, 341] on button "products_to_include_in_outreach" at bounding box center [486, 351] width 169 height 21
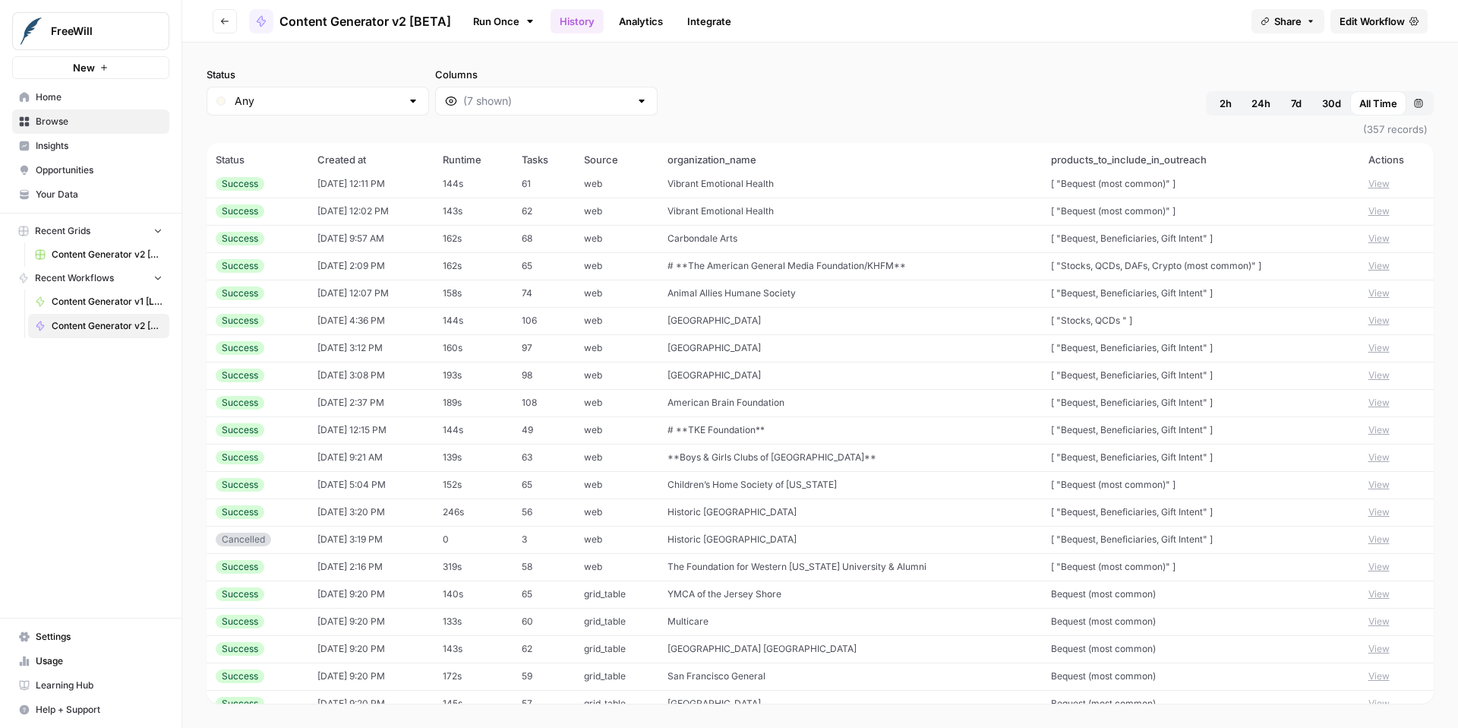
click at [1267, 553] on td "[ "Bequest (most common)" ]" at bounding box center [1200, 566] width 317 height 27
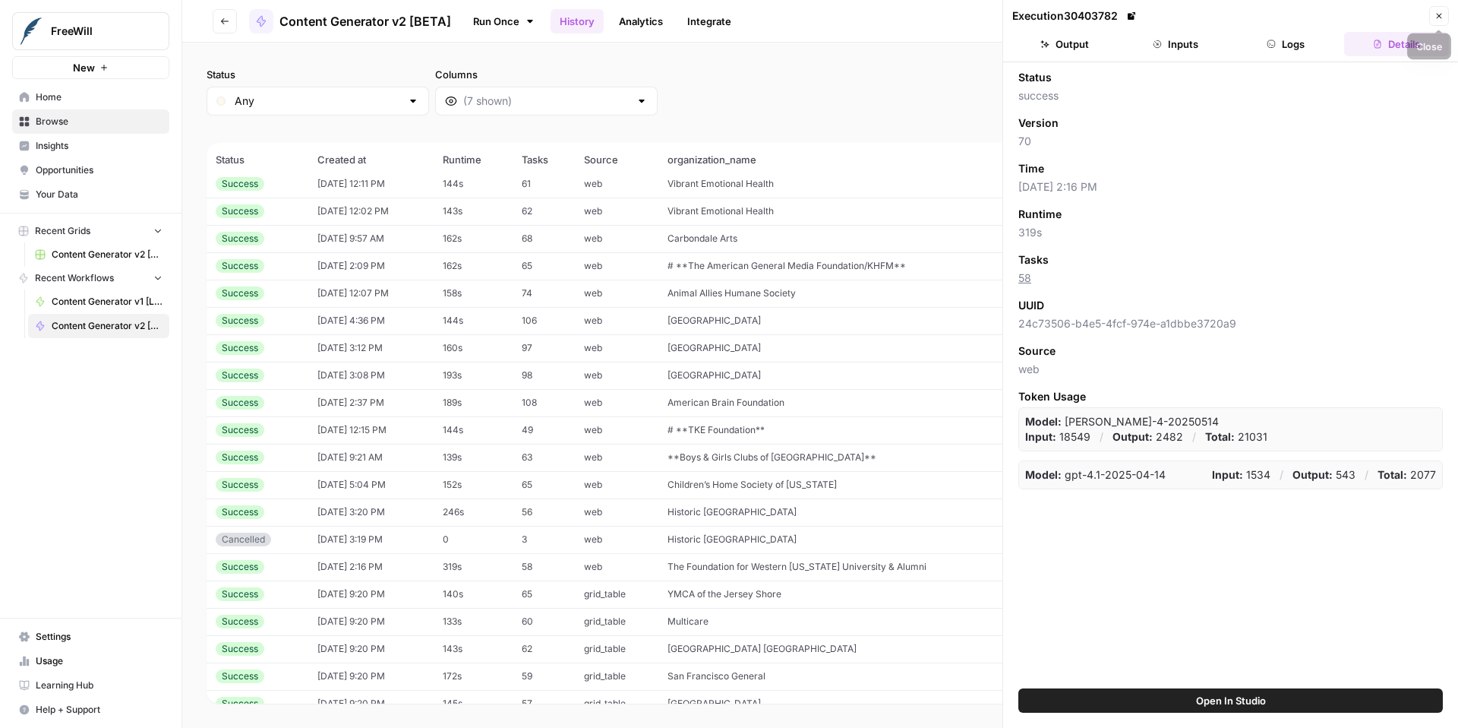
click at [1441, 12] on icon "button" at bounding box center [1439, 15] width 9 height 9
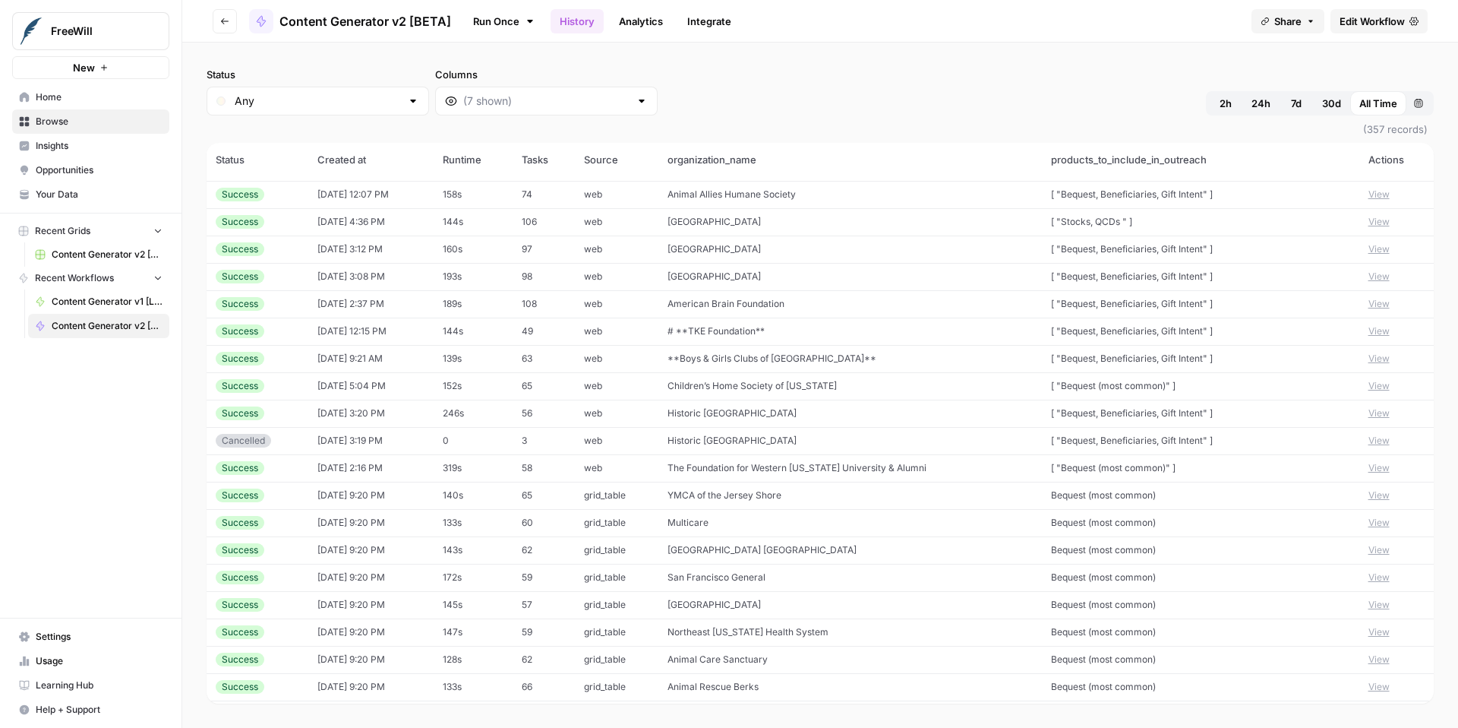
scroll to position [248, 0]
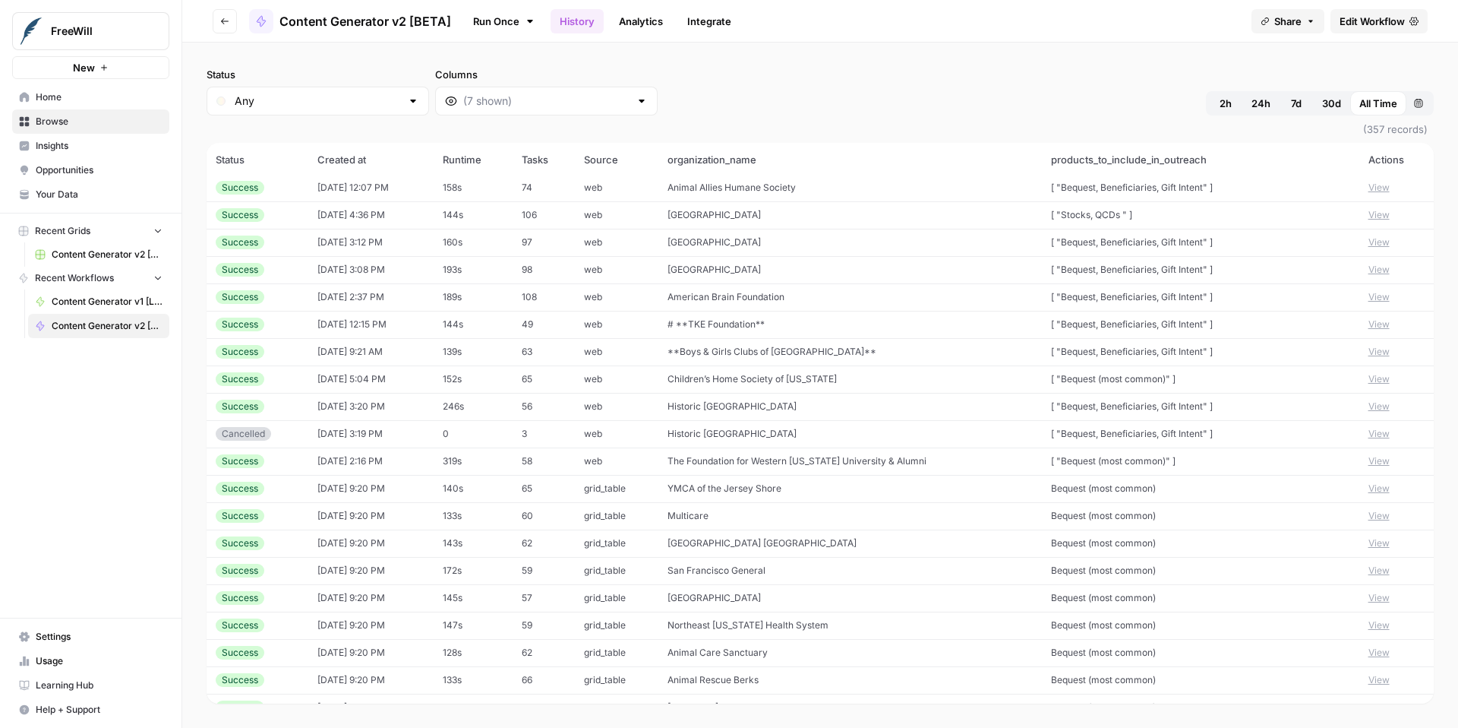
click at [59, 298] on span "Content Generator v1 [LIVE]" at bounding box center [107, 302] width 111 height 14
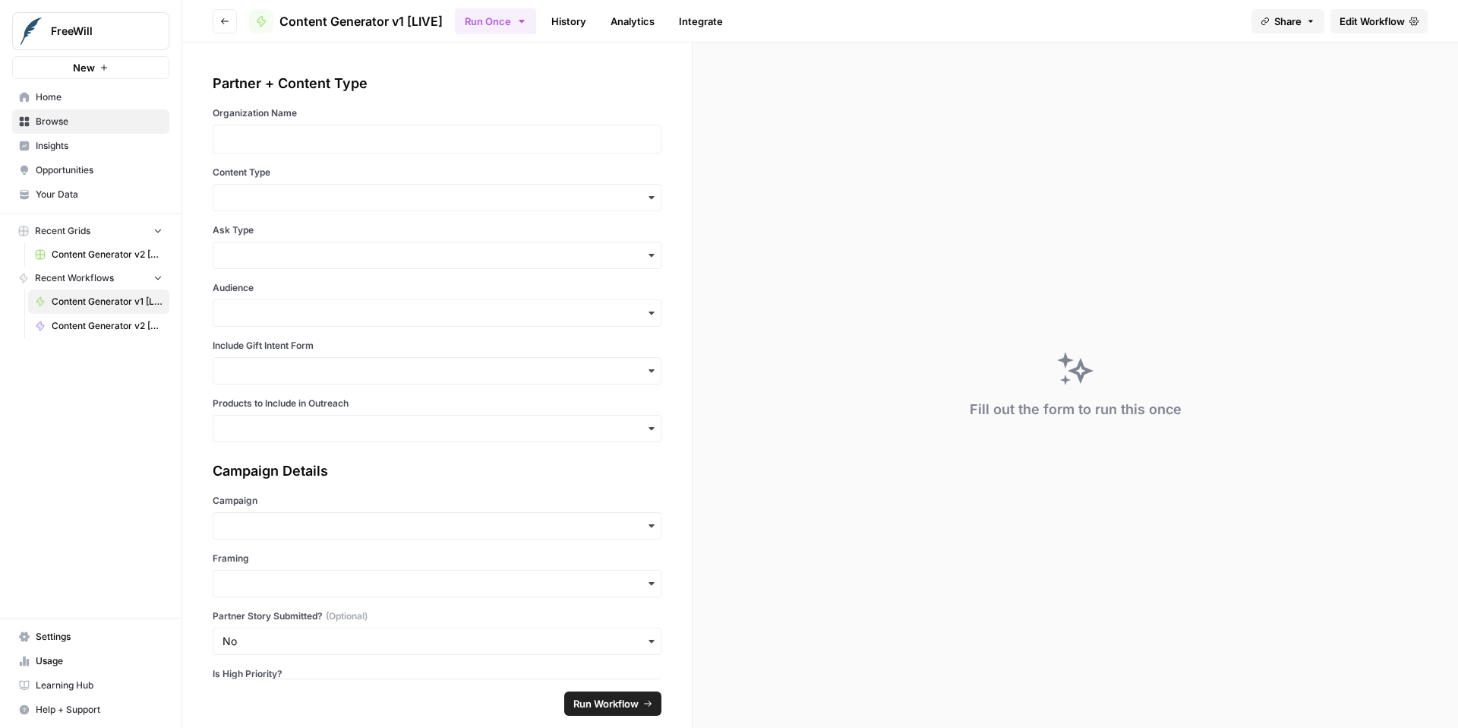
click at [571, 29] on link "History" at bounding box center [568, 21] width 53 height 24
